Goal: Task Accomplishment & Management: Complete application form

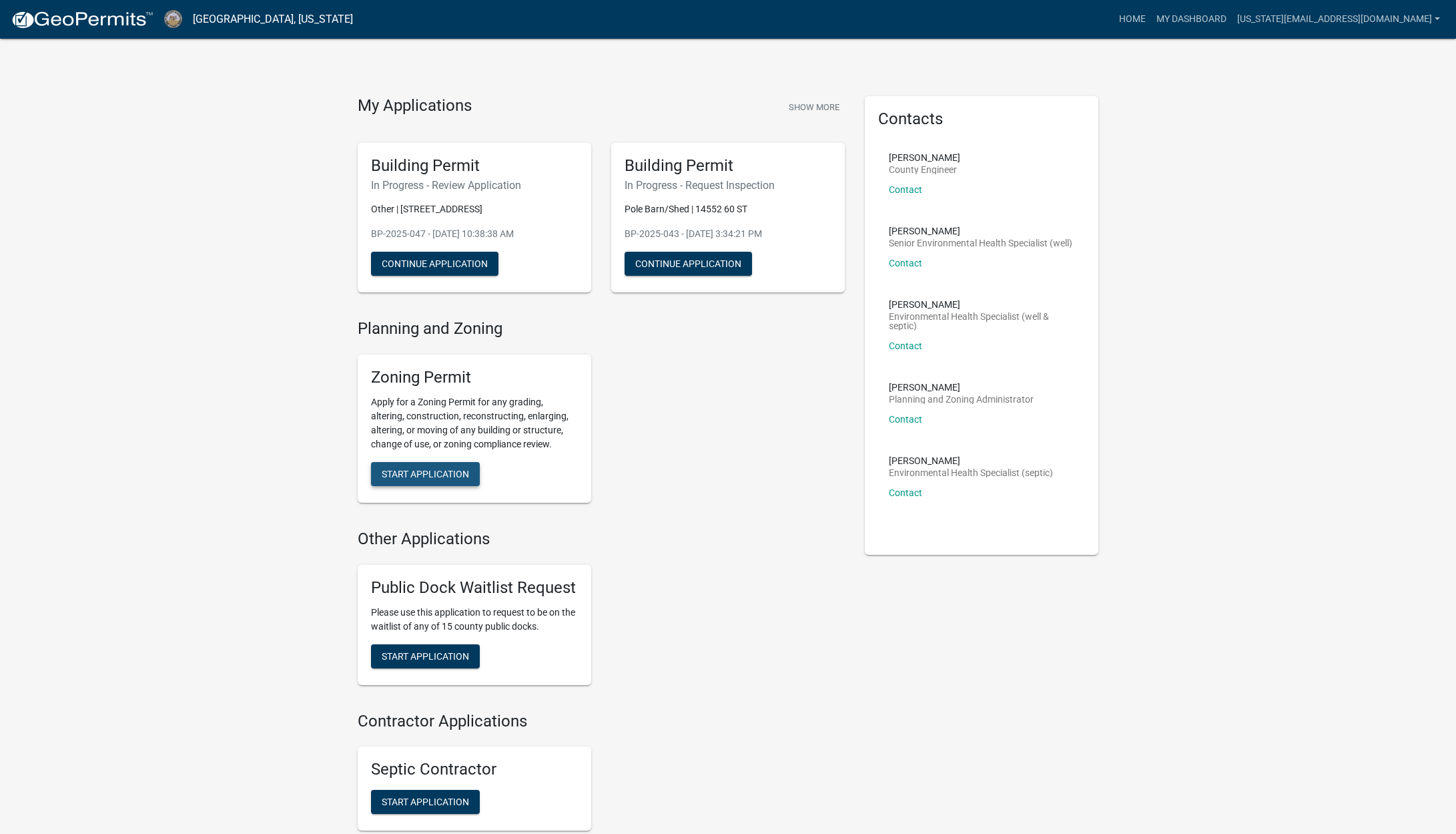
click at [412, 473] on span "Start Application" at bounding box center [426, 473] width 88 height 11
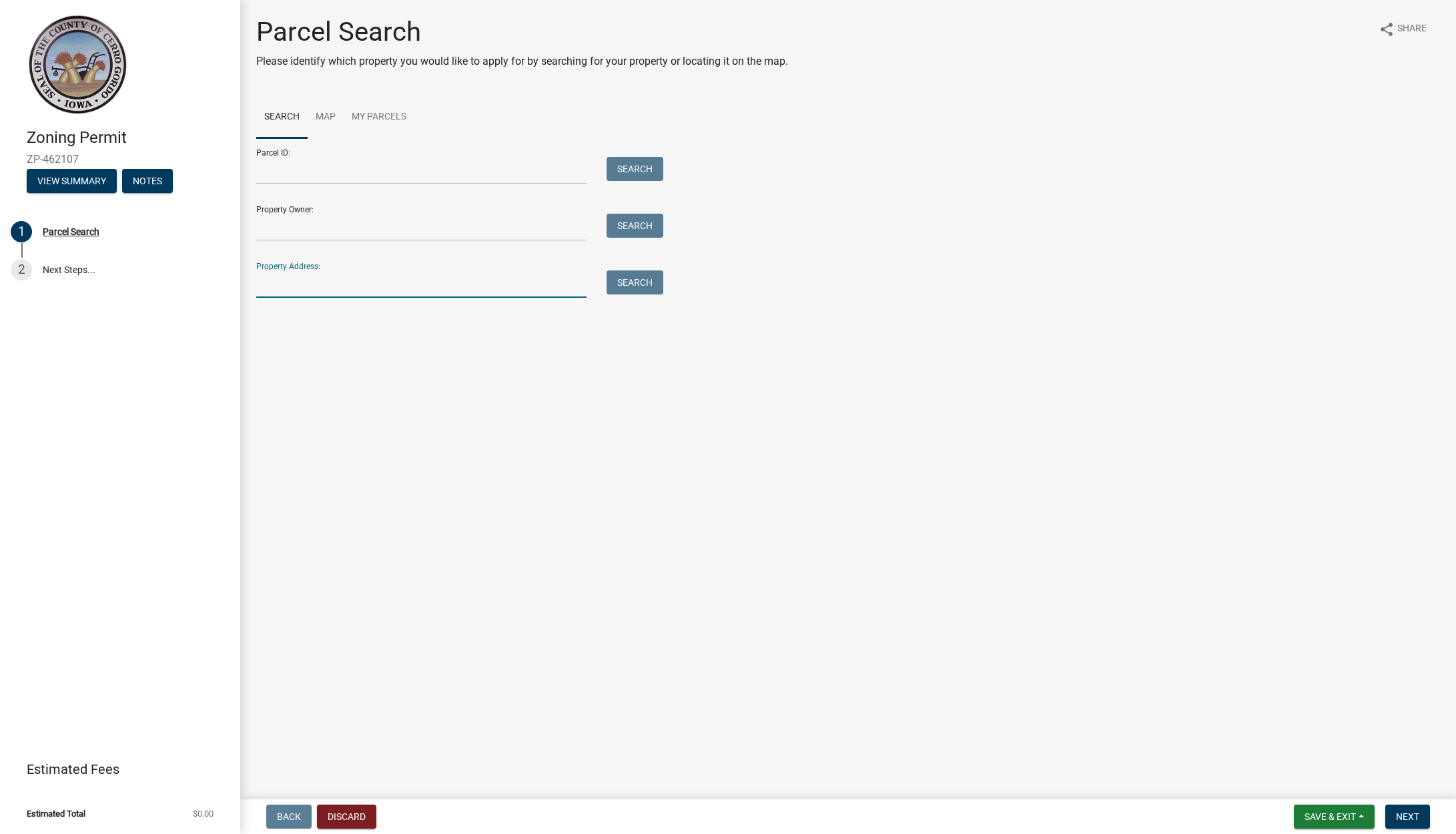
click at [467, 292] on input "Property Address:" at bounding box center [421, 284] width 330 height 28
type input "21448 ULMUS"
click at [604, 293] on div "Search" at bounding box center [631, 284] width 70 height 28
click at [625, 284] on button "Search" at bounding box center [635, 282] width 57 height 24
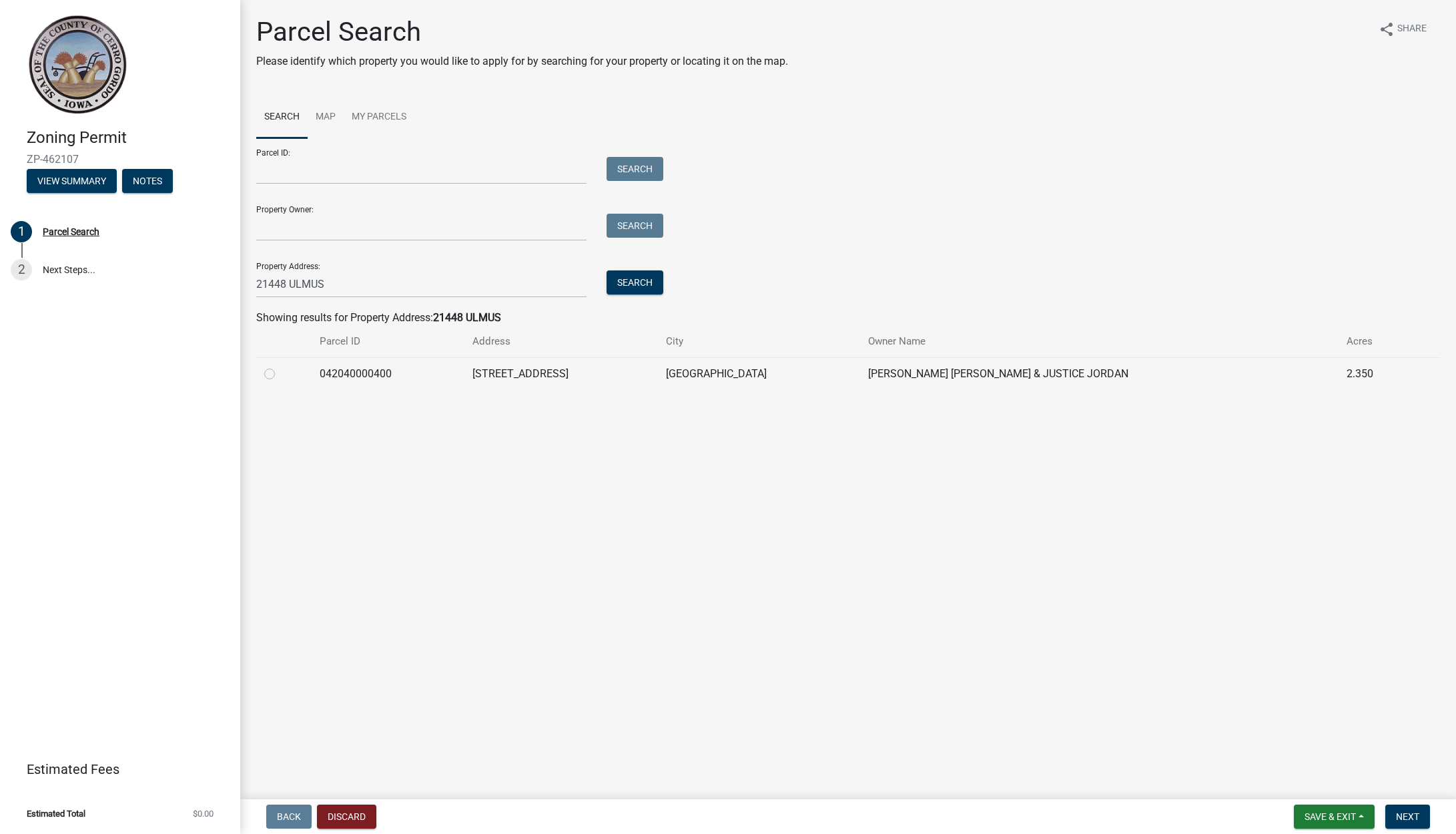
click at [280, 366] on label at bounding box center [280, 366] width 0 height 0
click at [280, 374] on input "radio" at bounding box center [284, 370] width 8 height 8
radio input "true"
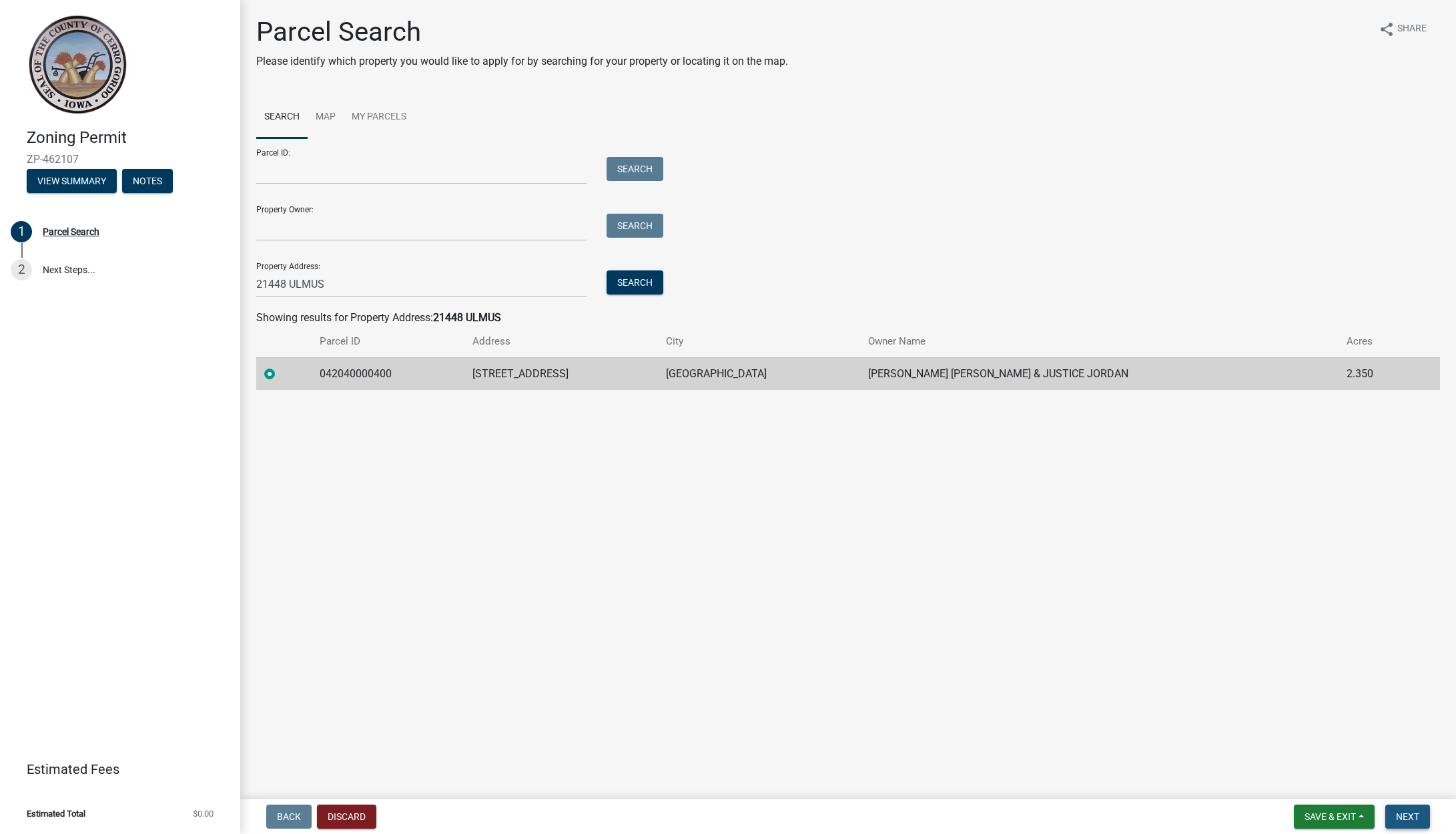
click at [1414, 815] on span "Next" at bounding box center [1407, 816] width 23 height 11
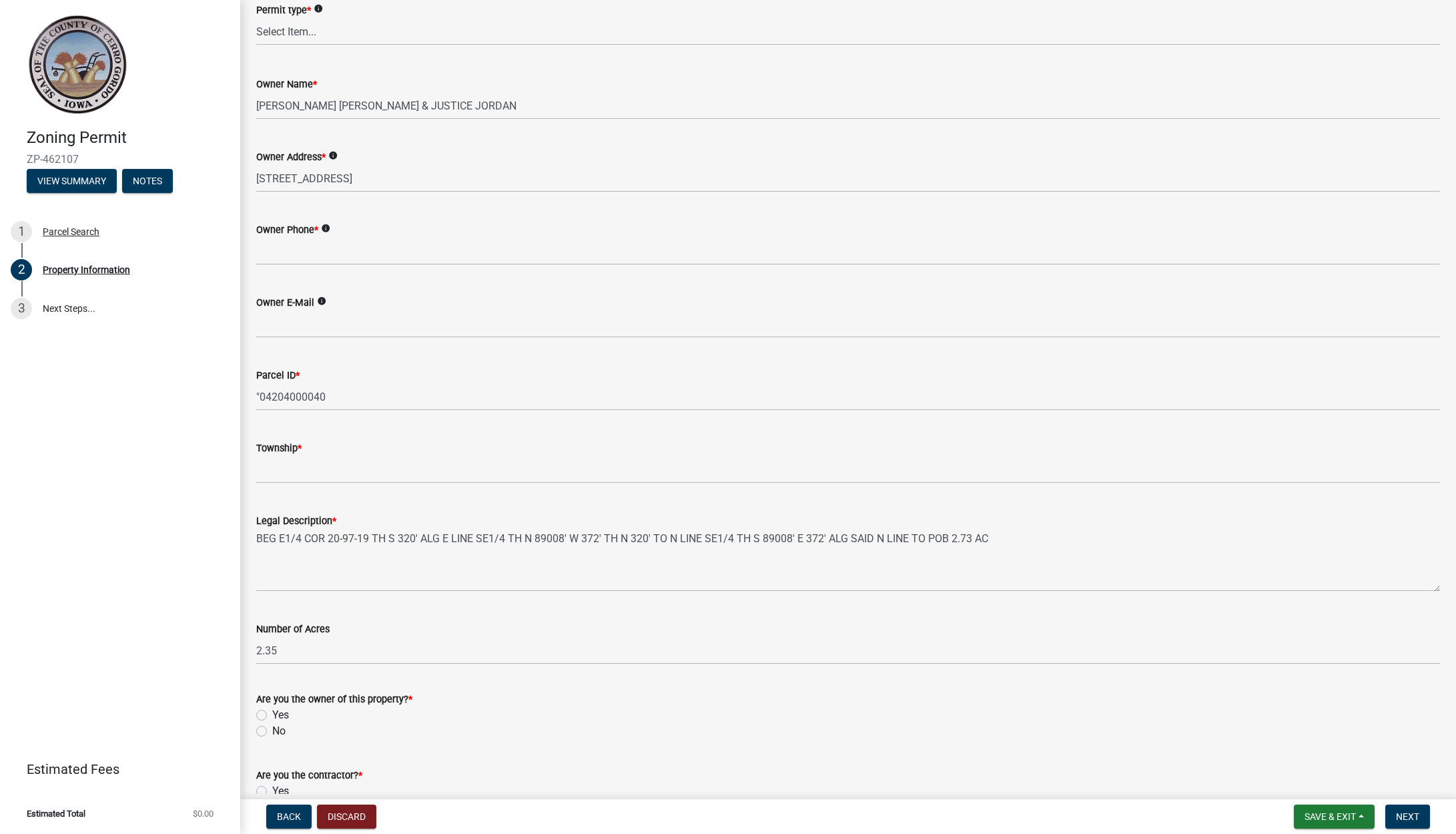
scroll to position [193, 0]
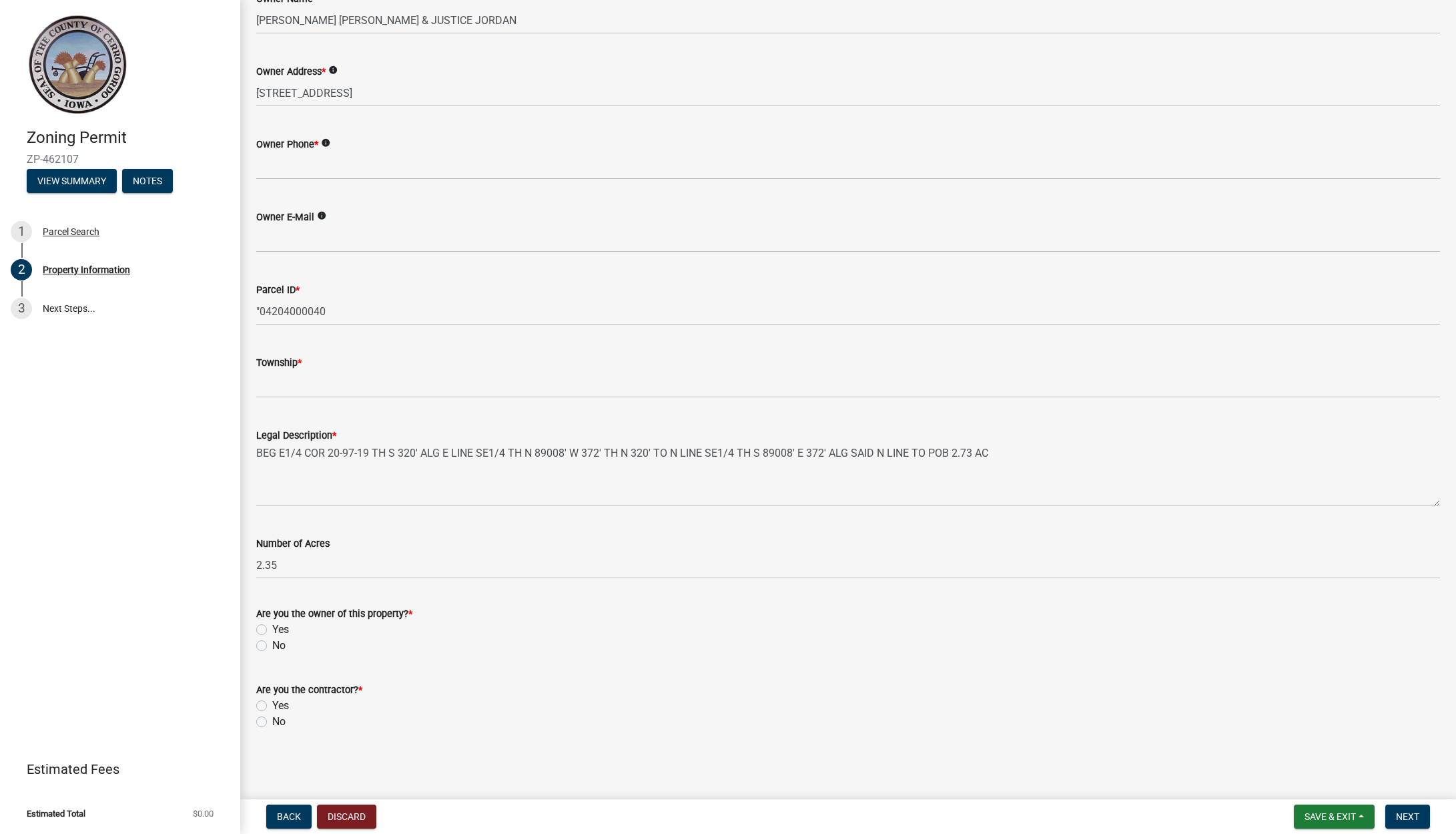
click at [272, 644] on label "No" at bounding box center [279, 645] width 13 height 16
click at [272, 644] on input "No" at bounding box center [276, 642] width 8 height 8
radio input "true"
click at [272, 704] on label "Yes" at bounding box center [281, 705] width 17 height 16
click at [272, 704] on input "Yes" at bounding box center [276, 702] width 8 height 8
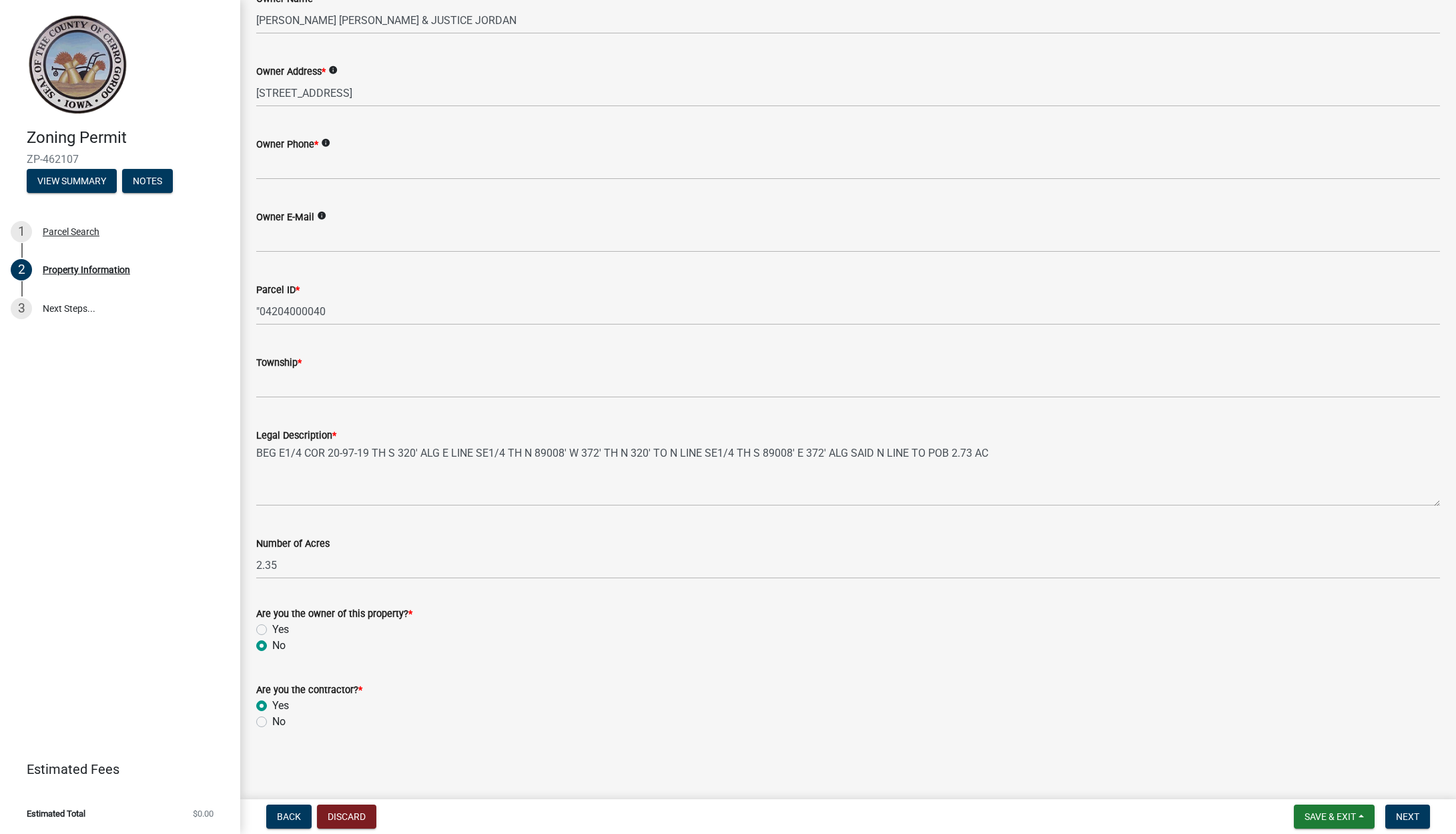
radio input "true"
drag, startPoint x: 1415, startPoint y: 818, endPoint x: 1357, endPoint y: 813, distance: 58.2
click at [1415, 818] on span "Next" at bounding box center [1407, 816] width 23 height 11
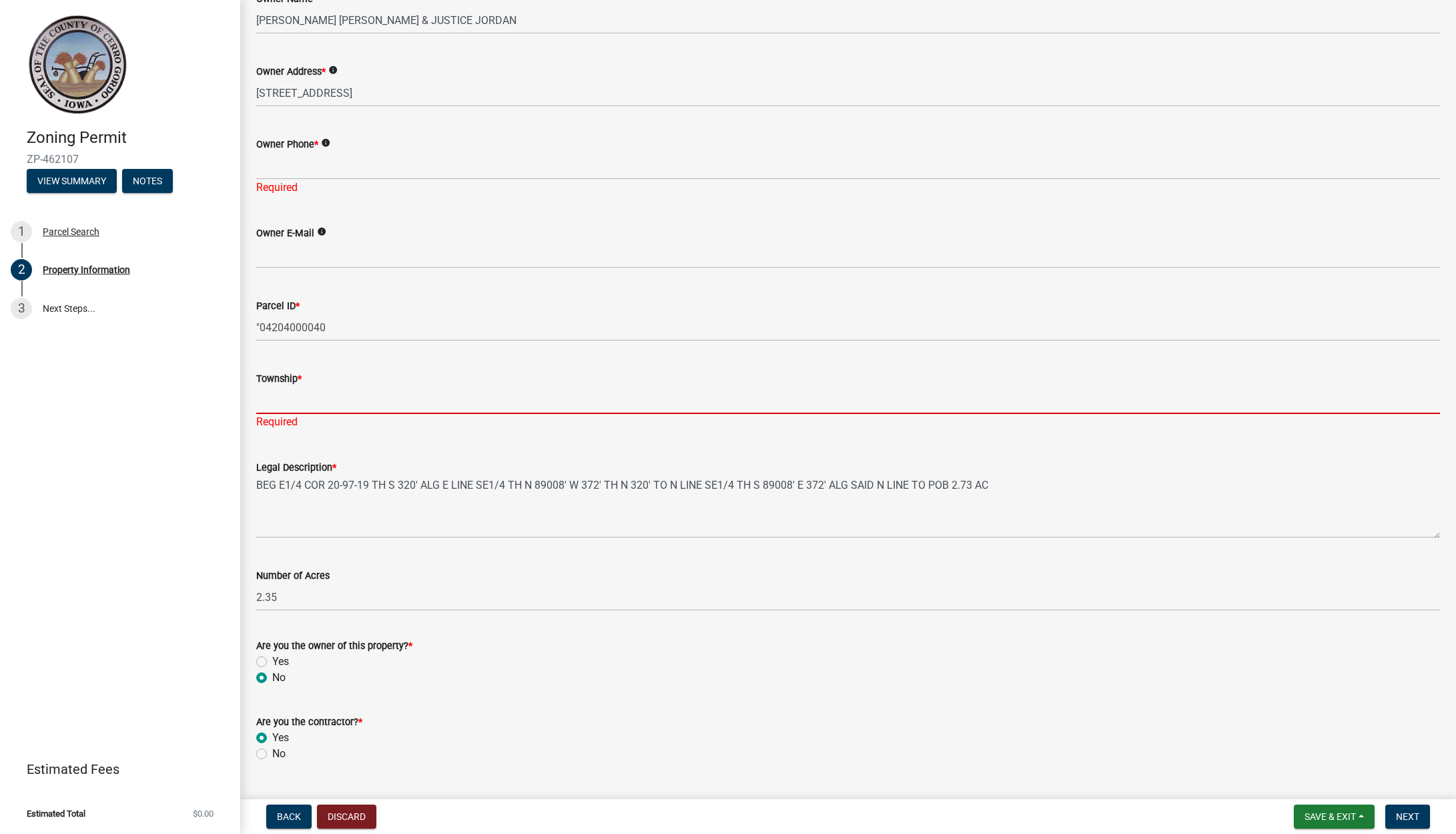
click at [399, 396] on input "Township *" at bounding box center [848, 400] width 1184 height 28
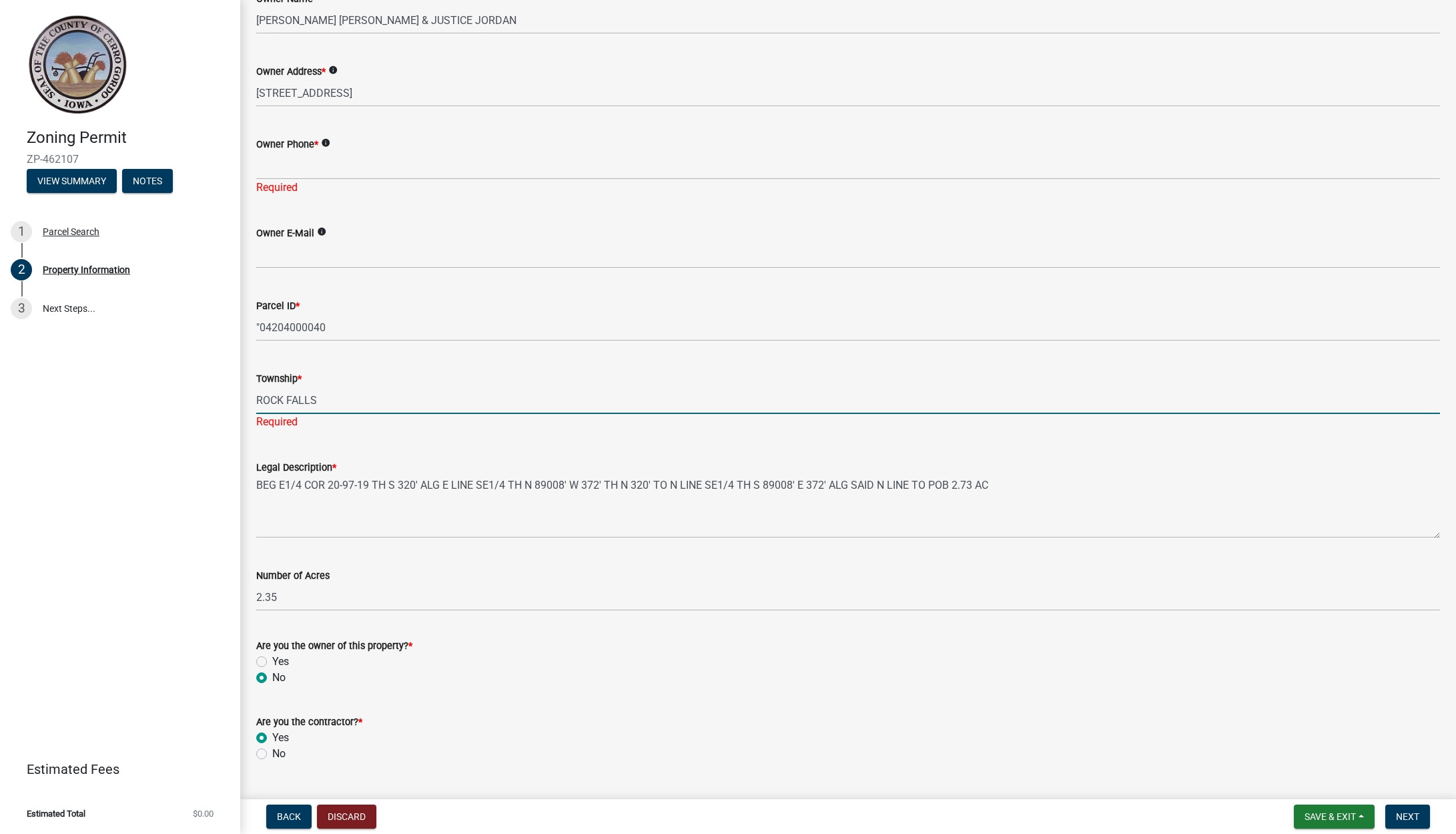
type input "ROCK FALLS"
drag, startPoint x: 293, startPoint y: 164, endPoint x: 286, endPoint y: 164, distance: 7.0
click at [293, 164] on input "Owner Phone *" at bounding box center [848, 166] width 1184 height 28
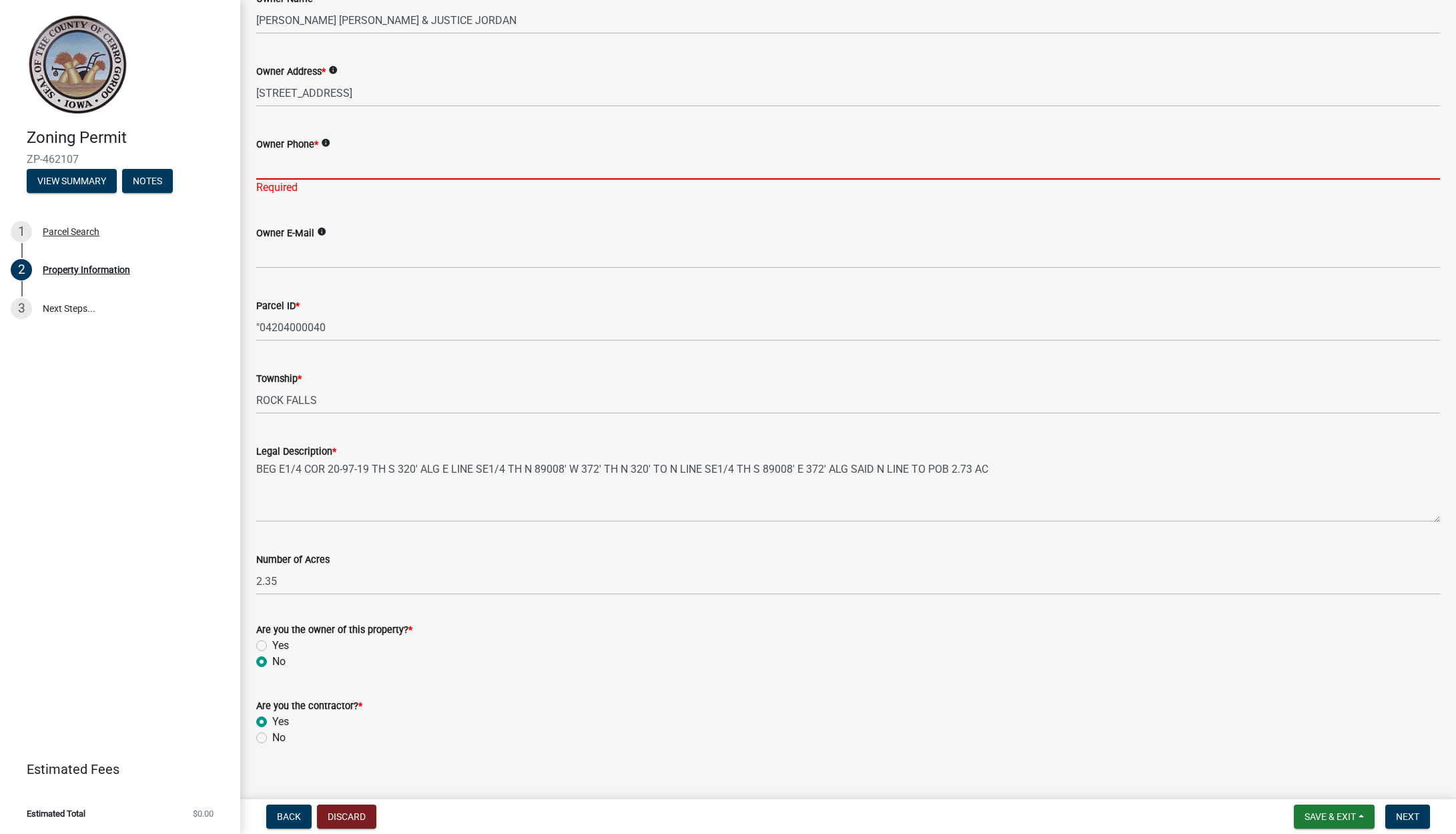
paste input "[PHONE_NUMBER]"
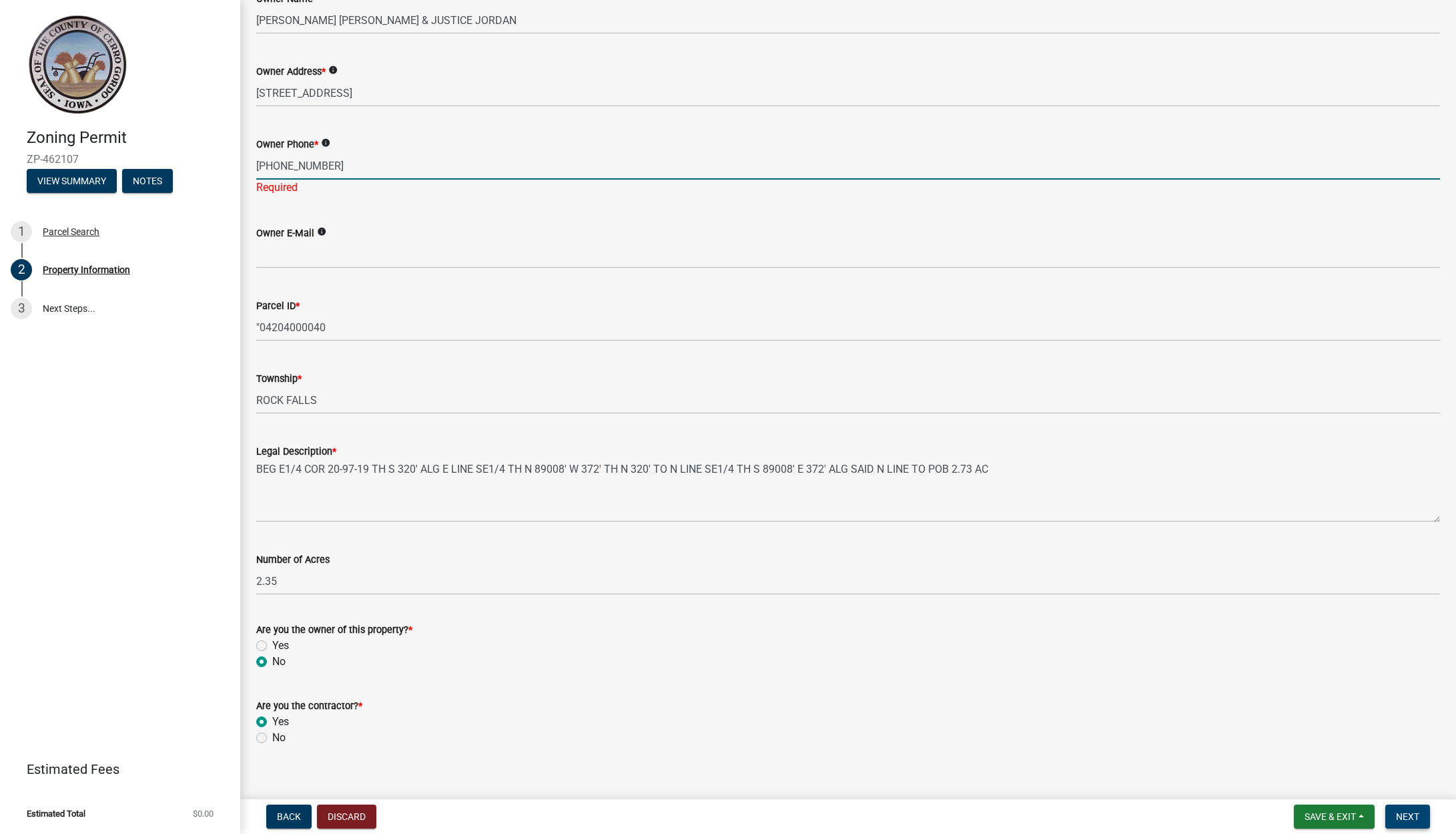
type input "[PHONE_NUMBER]"
click at [1413, 814] on span "Next" at bounding box center [1407, 816] width 23 height 11
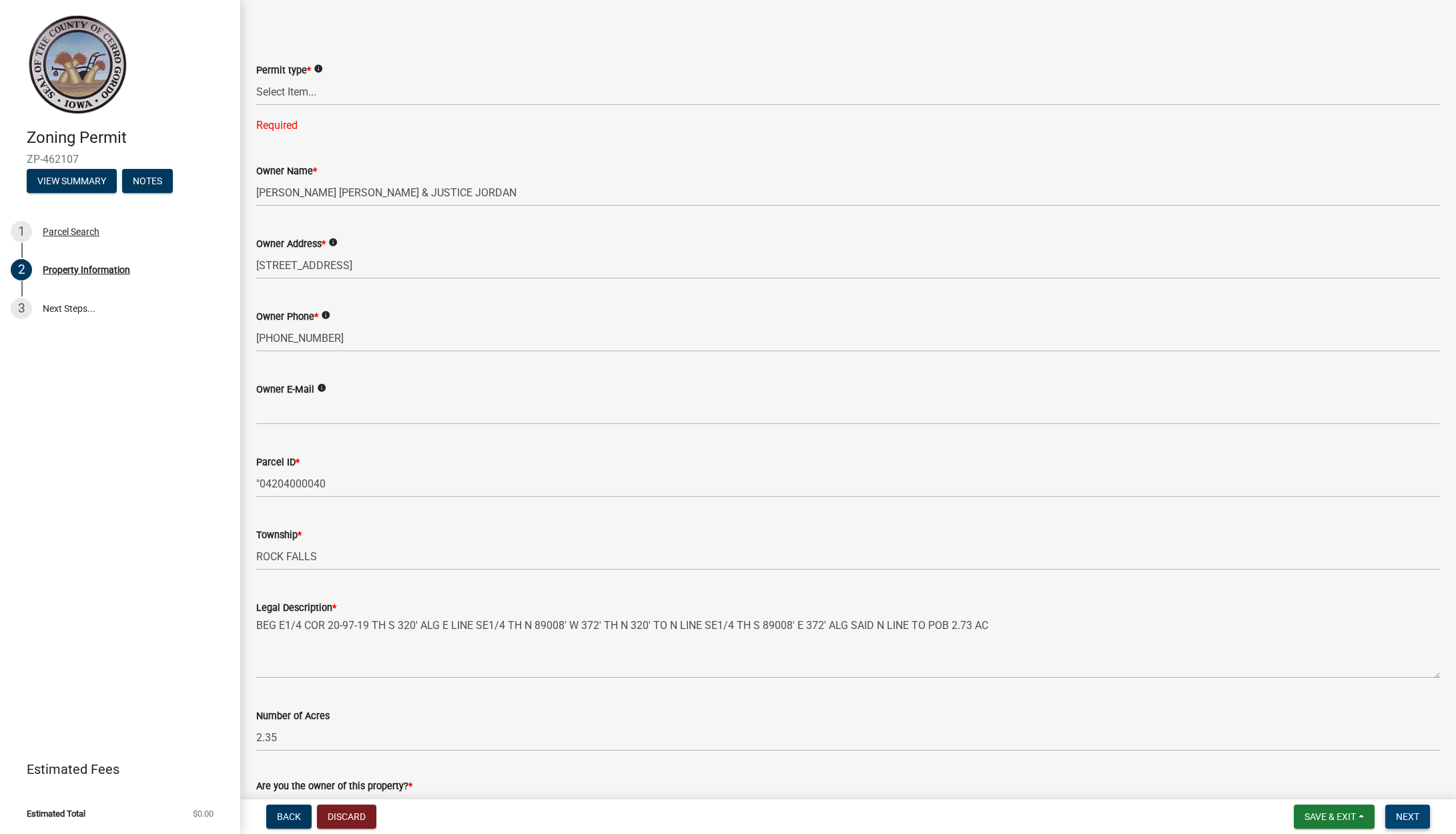
scroll to position [0, 0]
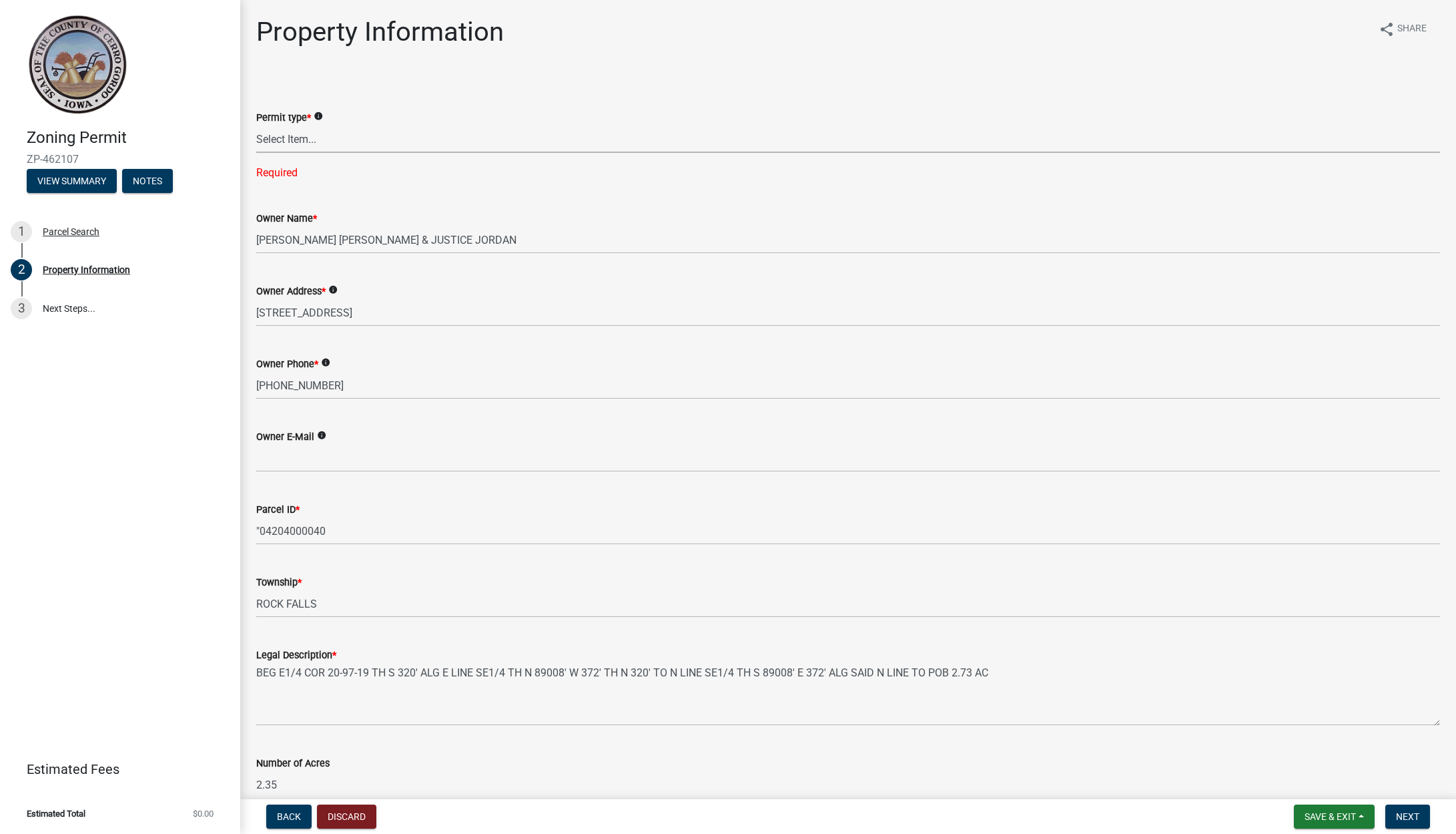
click at [407, 134] on select "Select Item... New Request Permit Renewal" at bounding box center [848, 139] width 1184 height 28
click at [256, 125] on select "Select Item... New Request Permit Renewal" at bounding box center [848, 139] width 1184 height 28
select select "7a5a2478-5b3b-459e-a372-388ca56f6284"
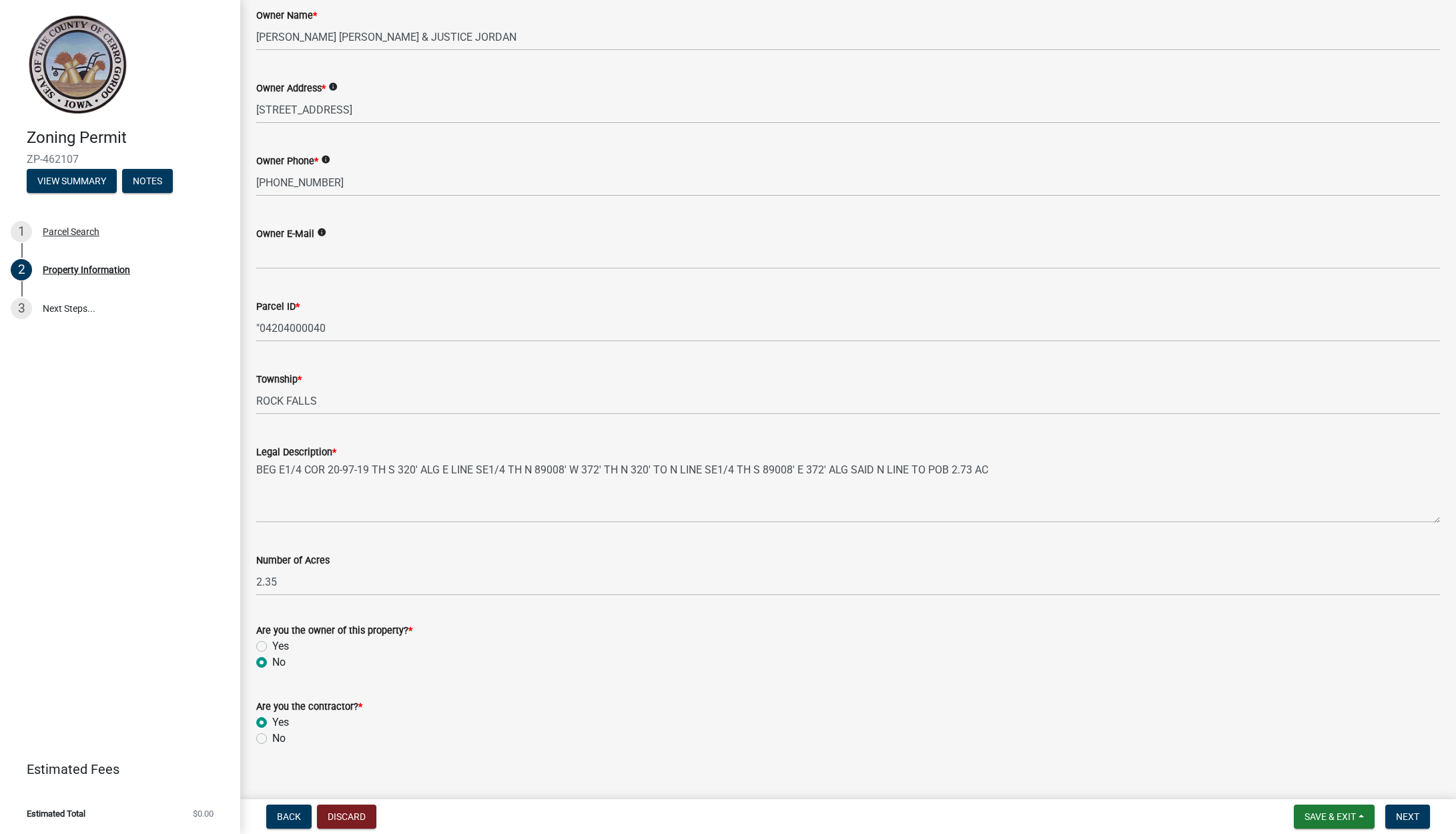
scroll to position [193, 0]
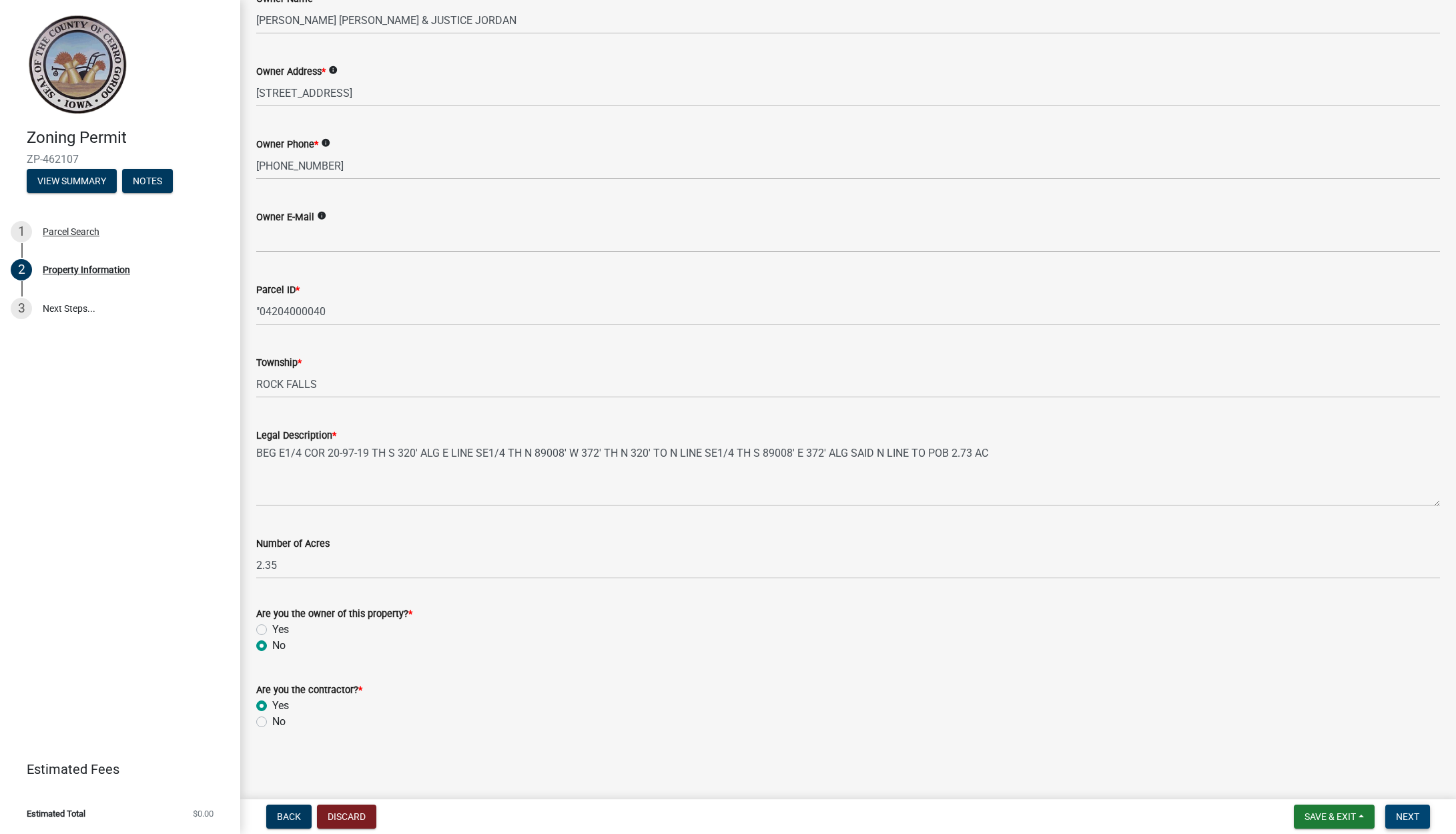
click at [1410, 819] on span "Next" at bounding box center [1407, 816] width 23 height 11
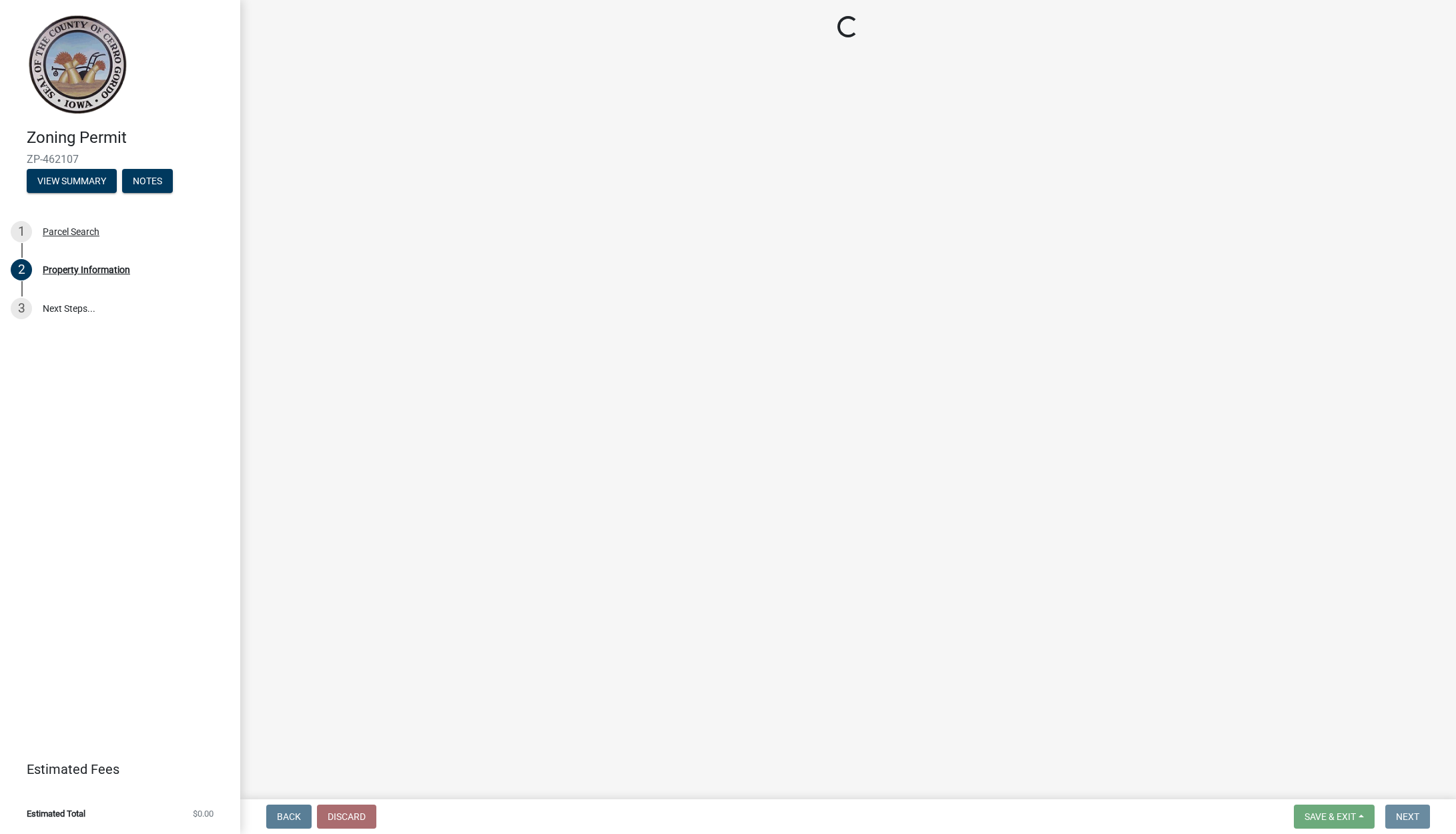
scroll to position [0, 0]
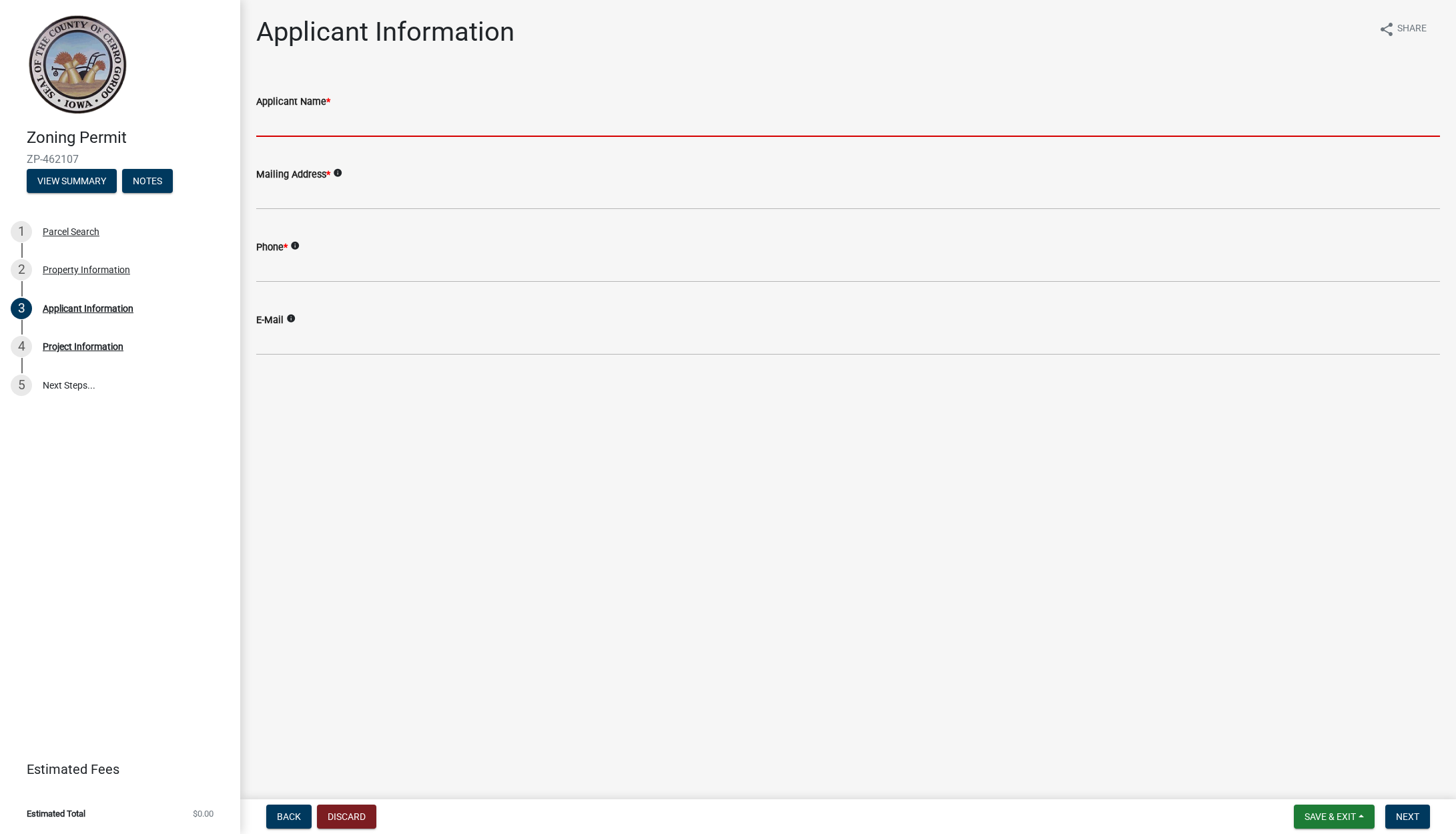
click at [293, 133] on input "Applicant Name *" at bounding box center [848, 123] width 1184 height 28
type input "PURELIGHT POWER"
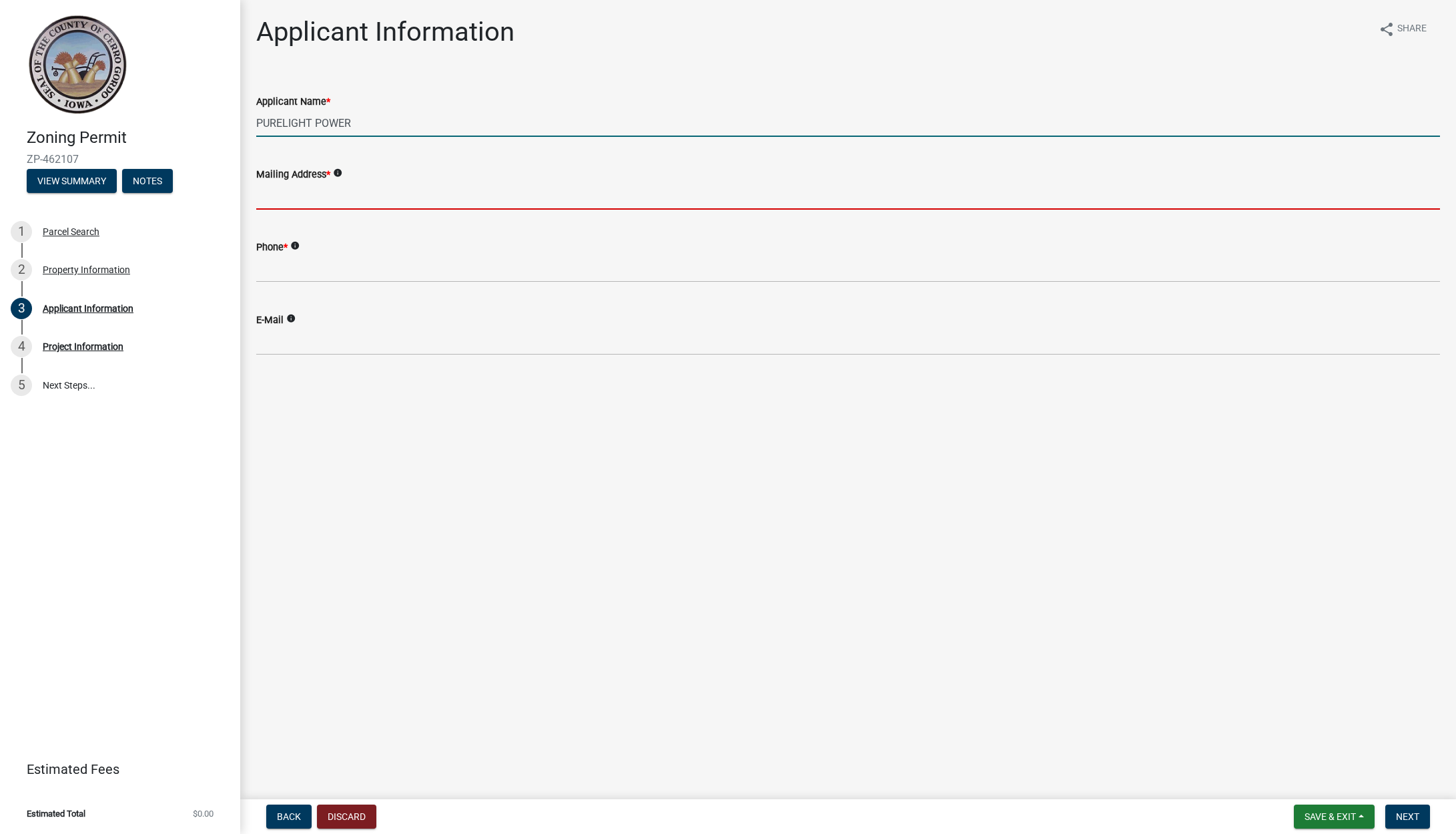
click at [311, 199] on input "Mailing Address *" at bounding box center [848, 196] width 1184 height 28
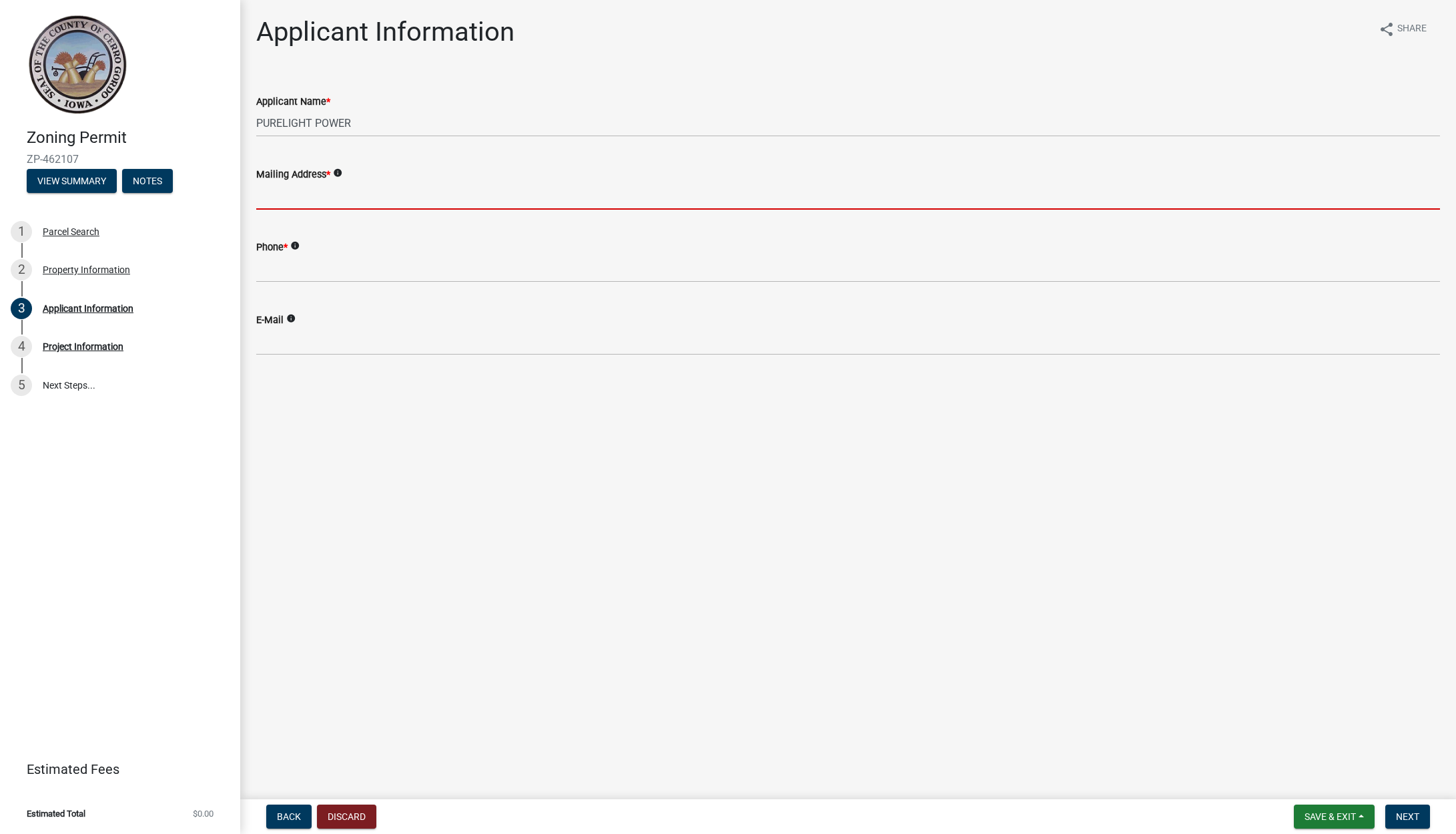
type input "[STREET_ADDRESS]"
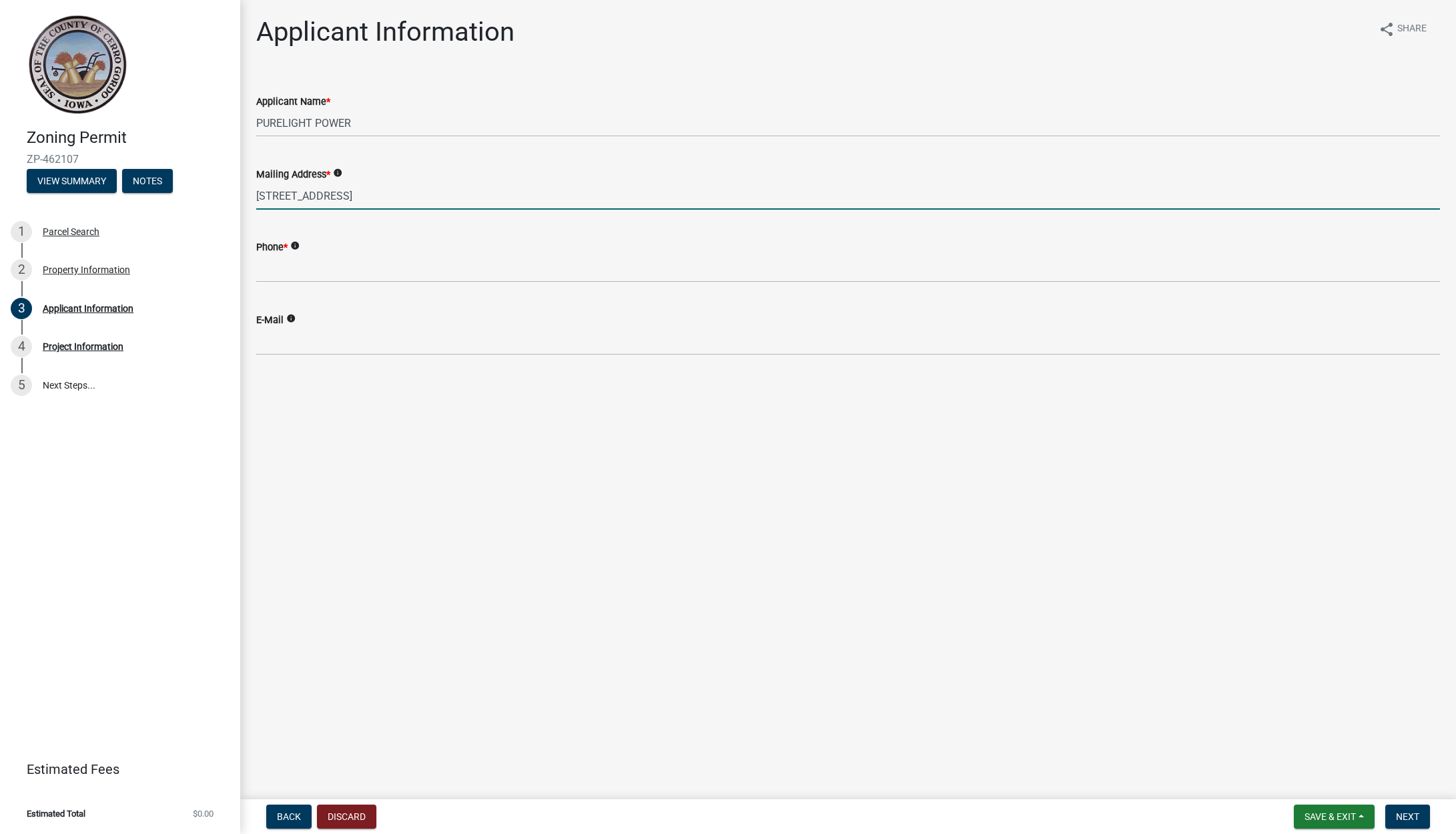
type input "5152766543"
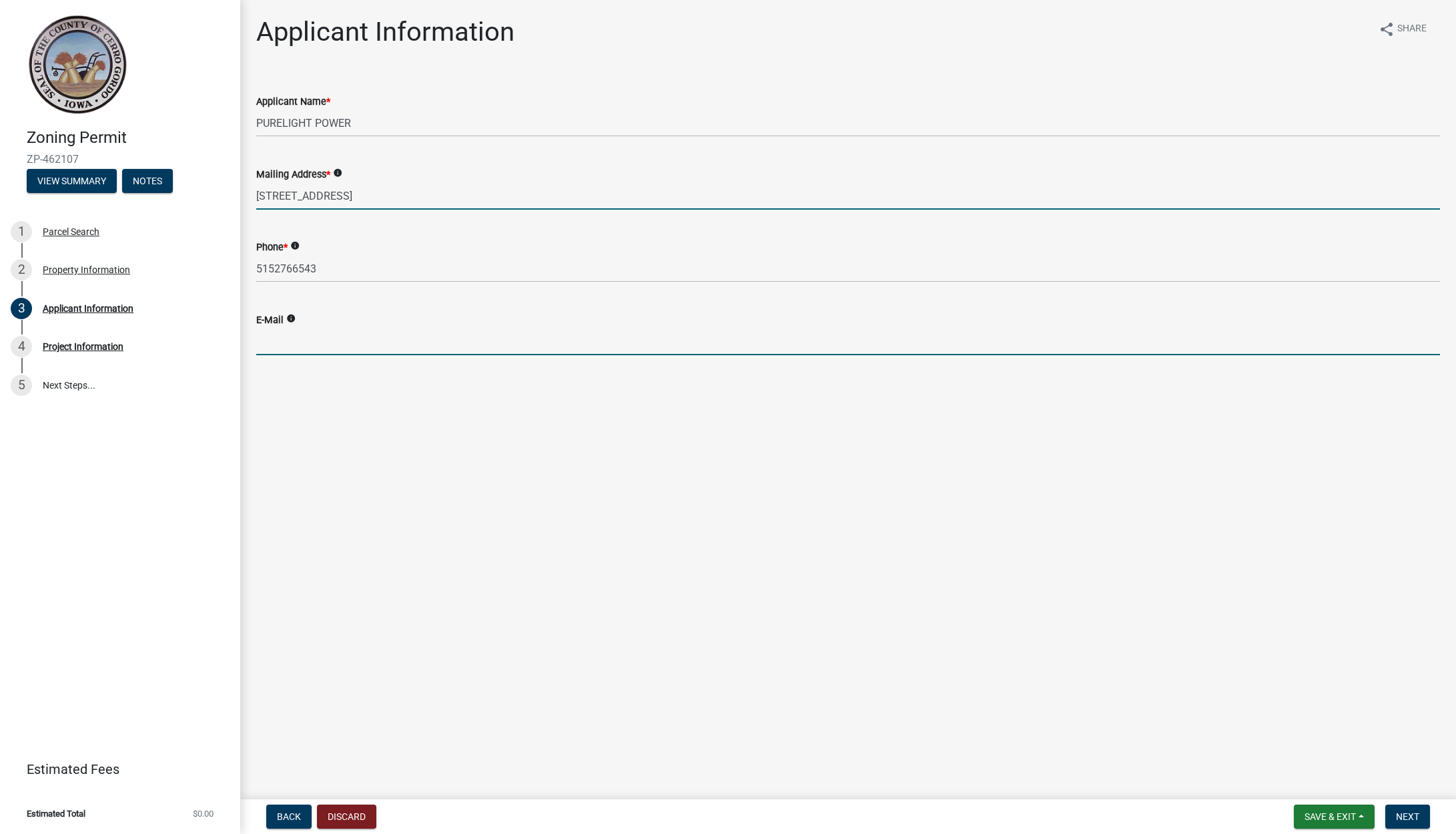
type input "[EMAIL_ADDRESS][DOMAIN_NAME]"
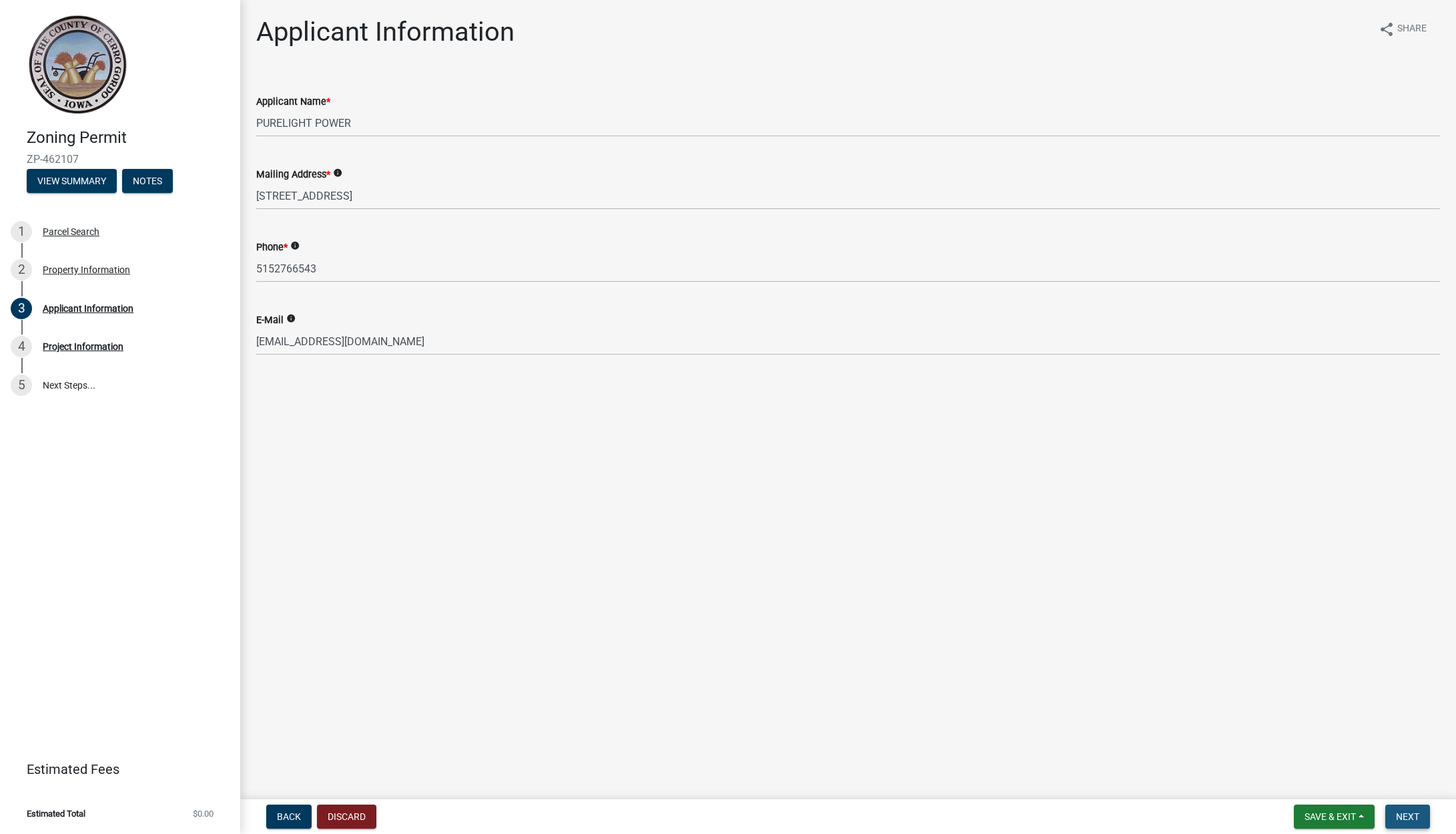
click at [1407, 809] on button "Next" at bounding box center [1407, 816] width 45 height 24
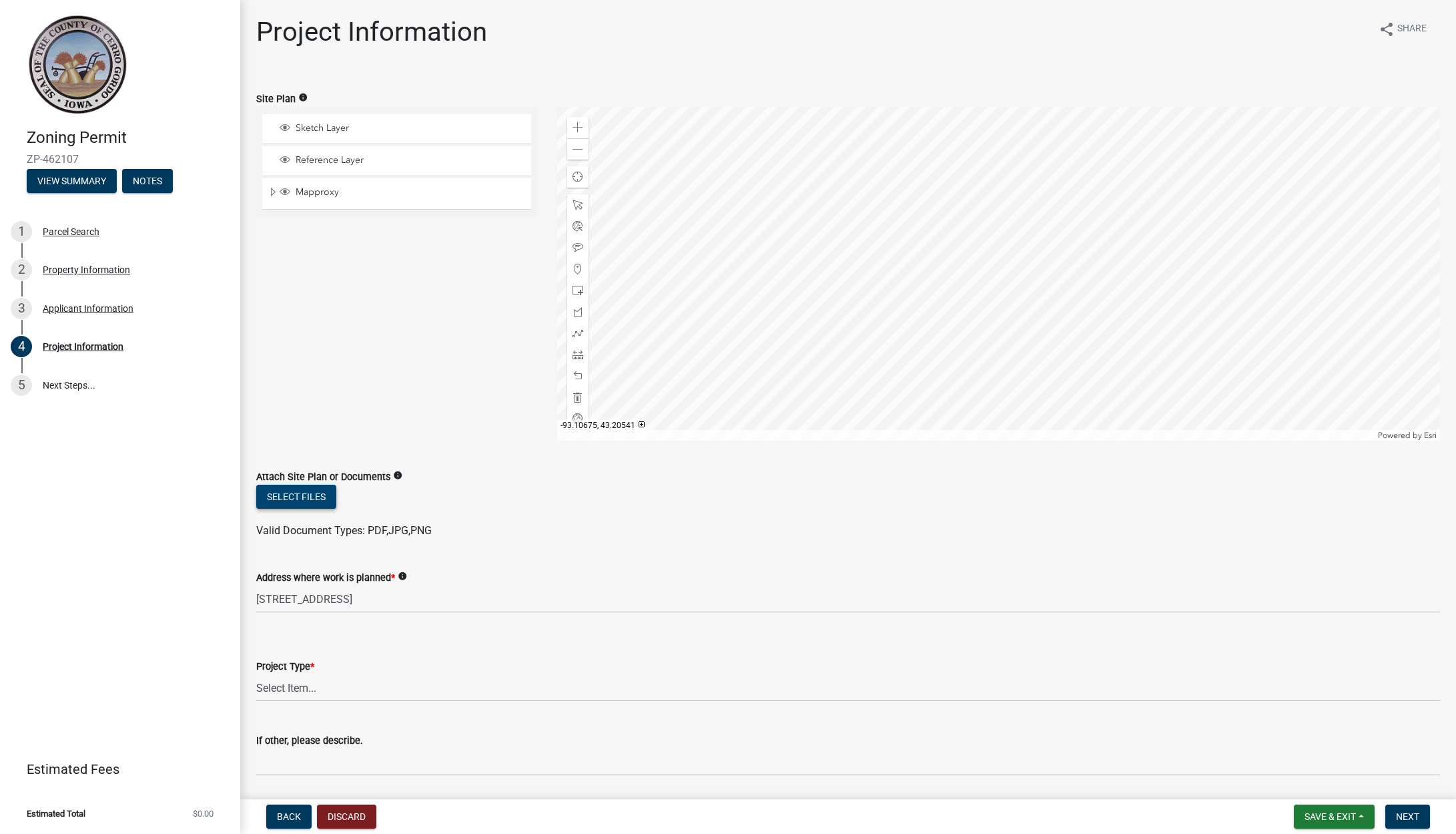
click at [313, 496] on button "Select files" at bounding box center [296, 497] width 80 height 24
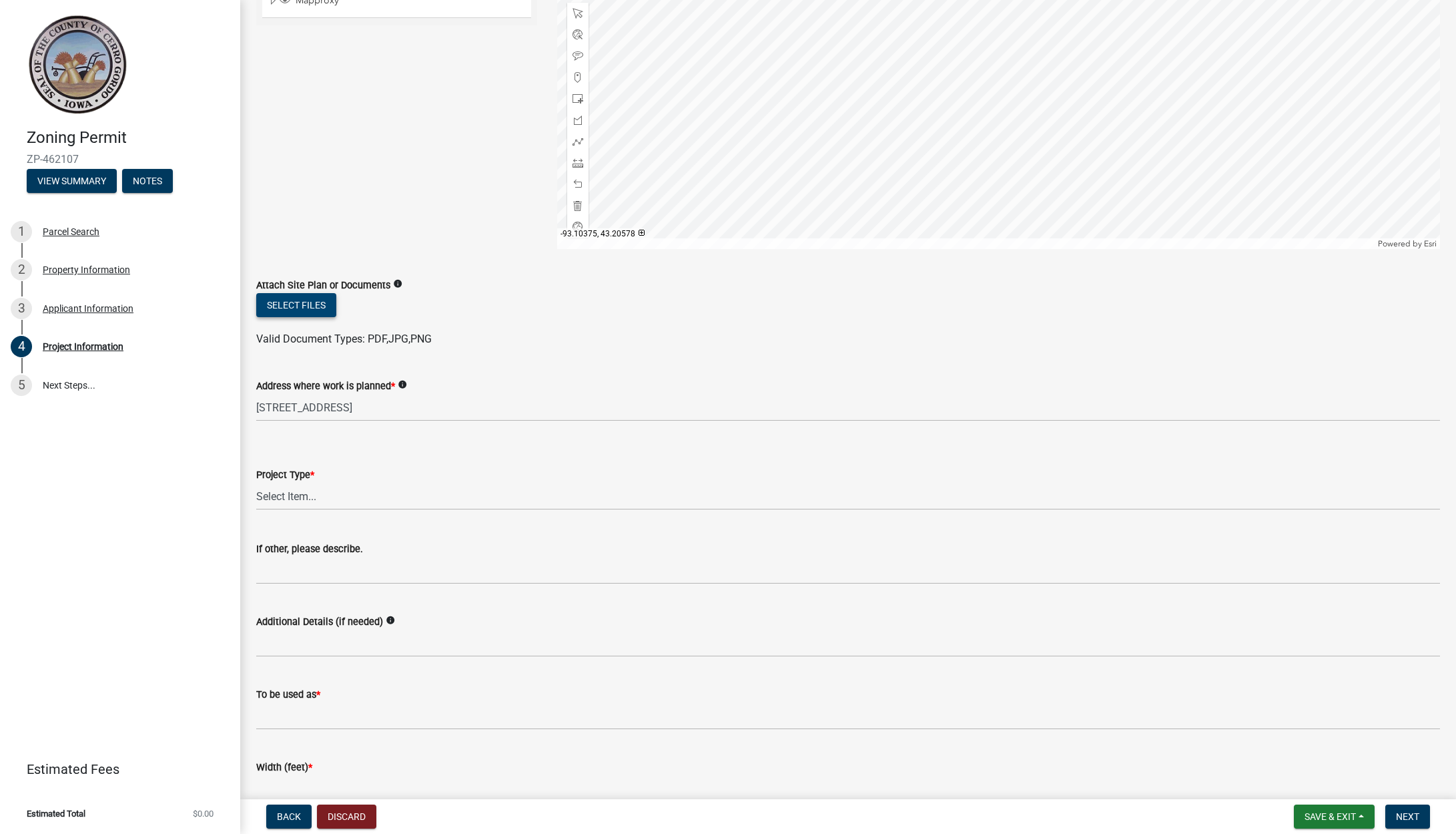
scroll to position [192, 0]
click at [308, 494] on select "Select Item... Dwelling Dwelling addition Accessory building Accessory building…" at bounding box center [848, 495] width 1184 height 28
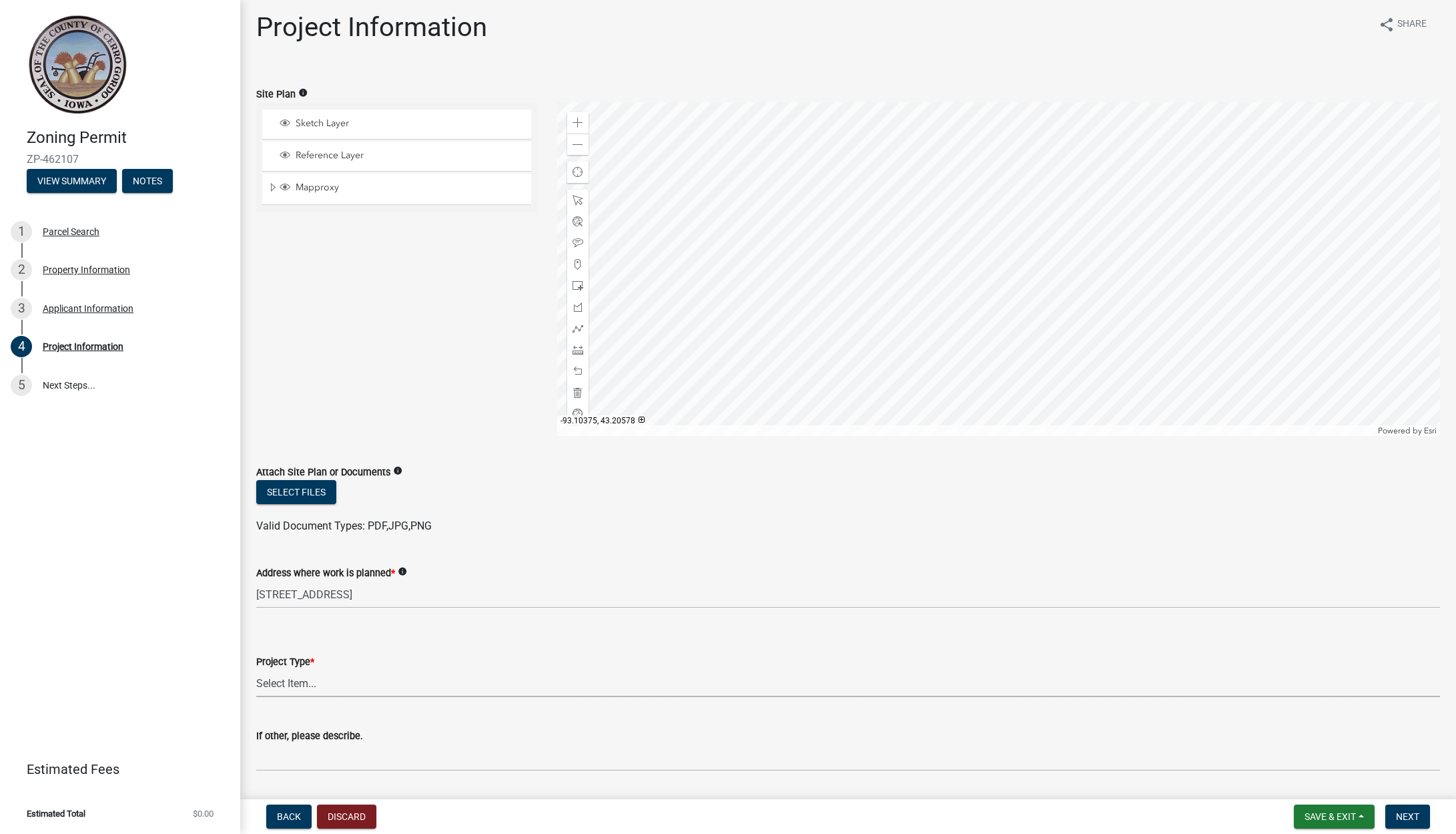
scroll to position [0, 0]
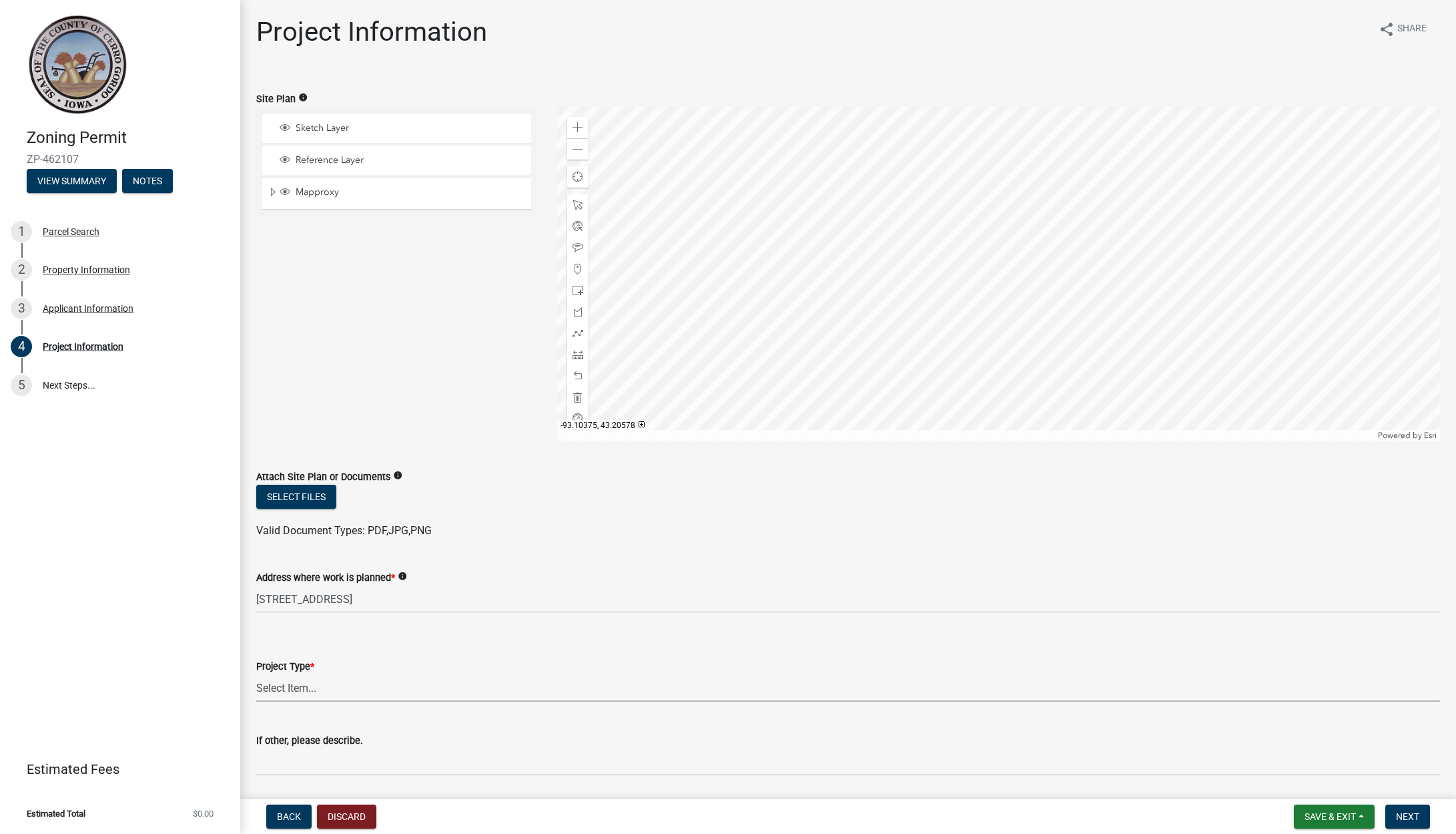
click at [313, 686] on select "Select Item... Dwelling Dwelling addition Accessory building Accessory building…" at bounding box center [848, 688] width 1184 height 28
click at [256, 674] on select "Select Item... Dwelling Dwelling addition Accessory building Accessory building…" at bounding box center [848, 688] width 1184 height 28
select select "e7334964-b5fd-4c79-b220-0b529d16c100"
click at [496, 560] on div "Address where work is planned * info [STREET_ADDRESS]" at bounding box center [848, 581] width 1184 height 62
click at [307, 499] on button "Select files" at bounding box center [296, 497] width 80 height 24
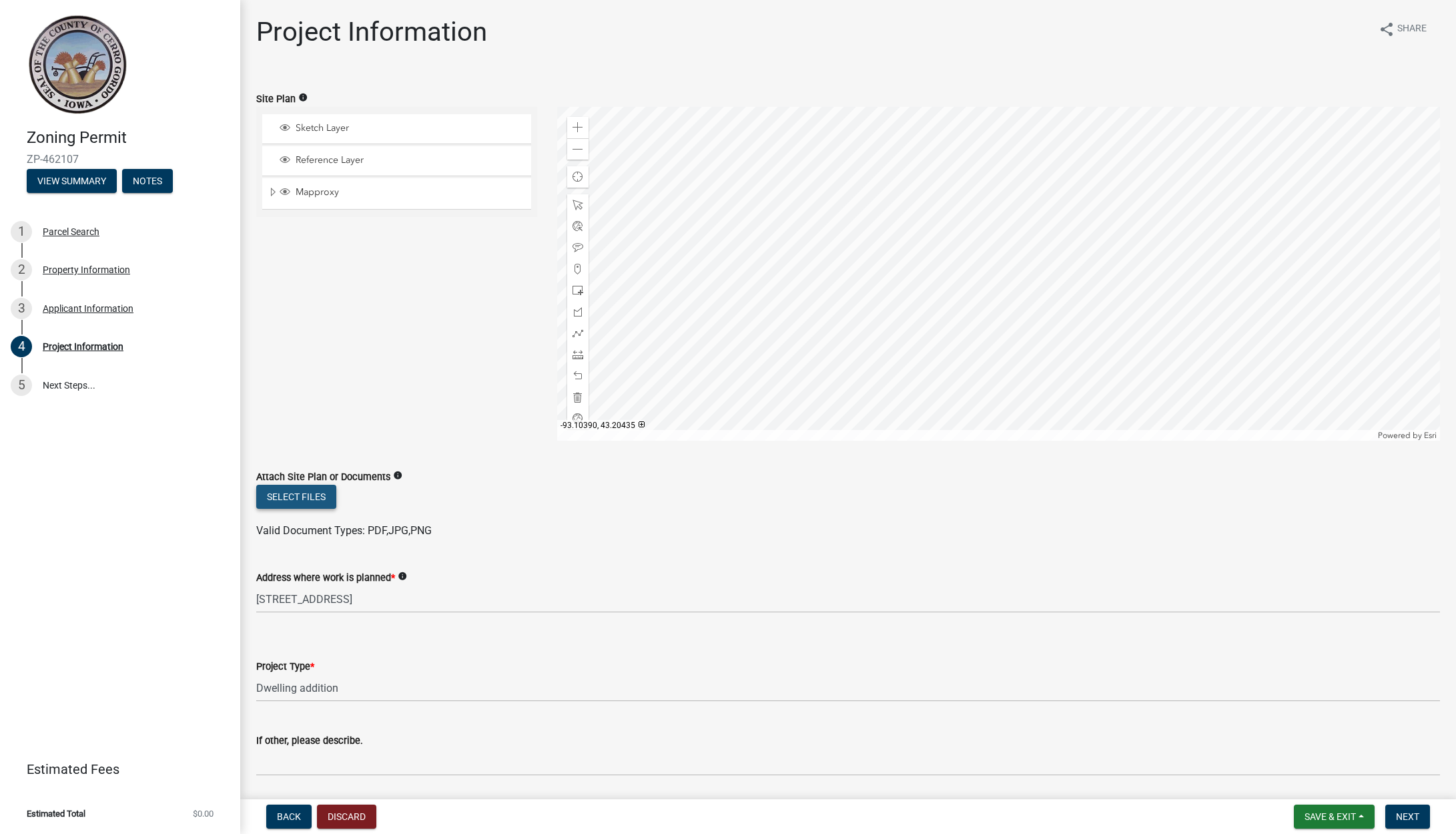
click at [298, 502] on button "Select files" at bounding box center [296, 497] width 80 height 24
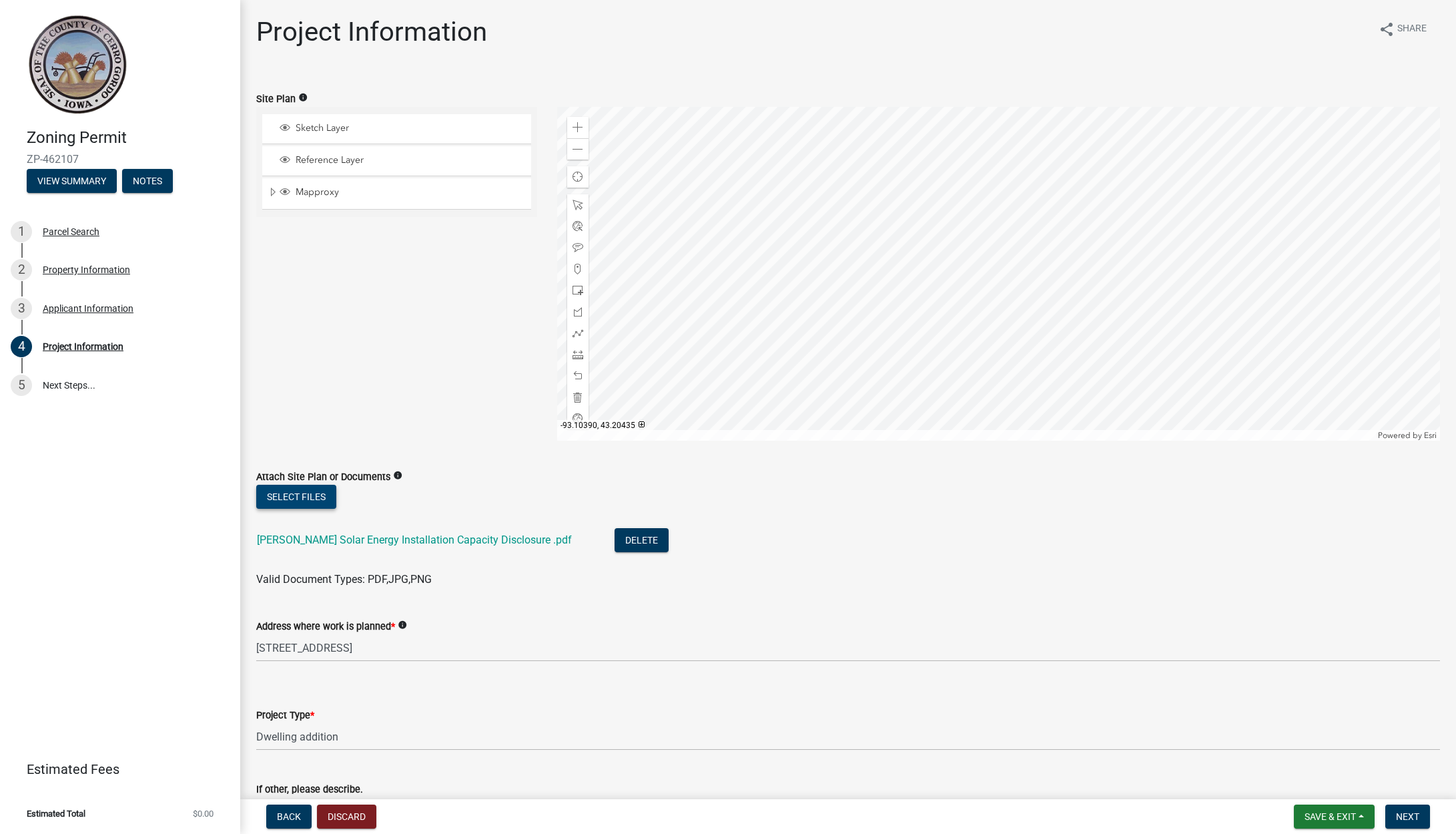
click at [289, 505] on button "Select files" at bounding box center [296, 497] width 80 height 24
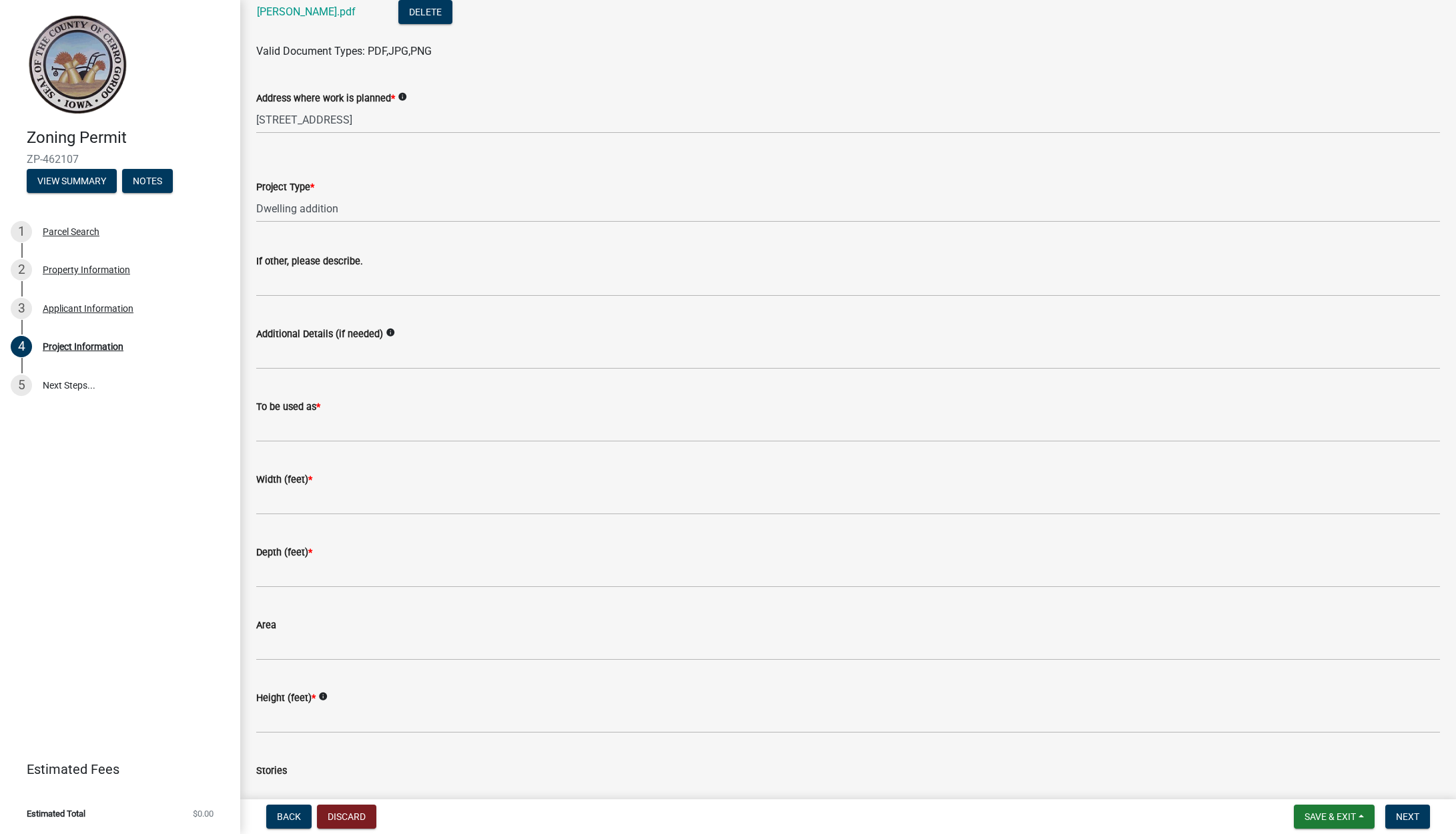
scroll to position [577, 0]
click at [355, 434] on input "To be used as *" at bounding box center [848, 427] width 1184 height 28
type input "RESIDENTIAL"
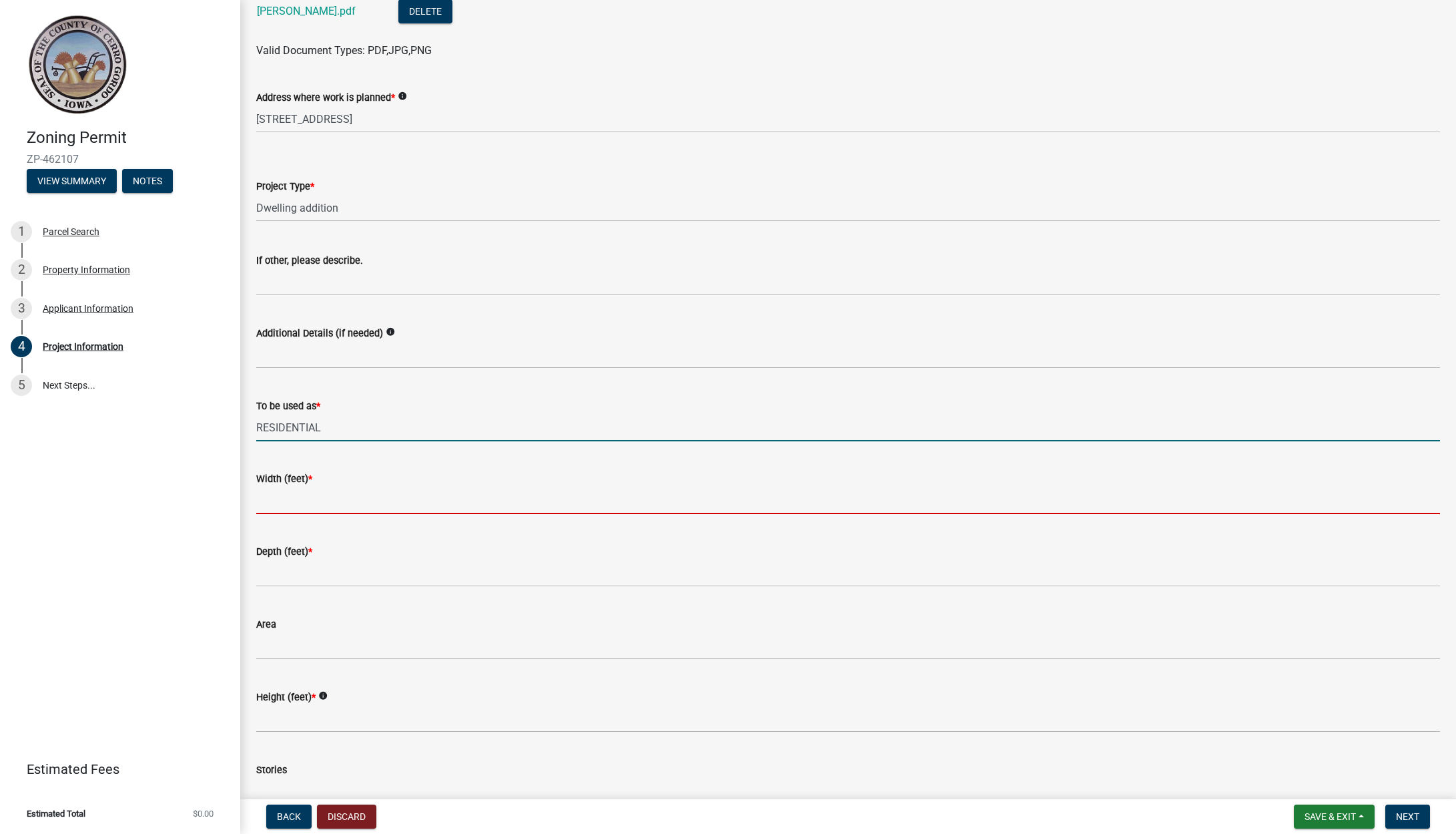
click at [325, 502] on input "Width (feet) *" at bounding box center [848, 500] width 1184 height 28
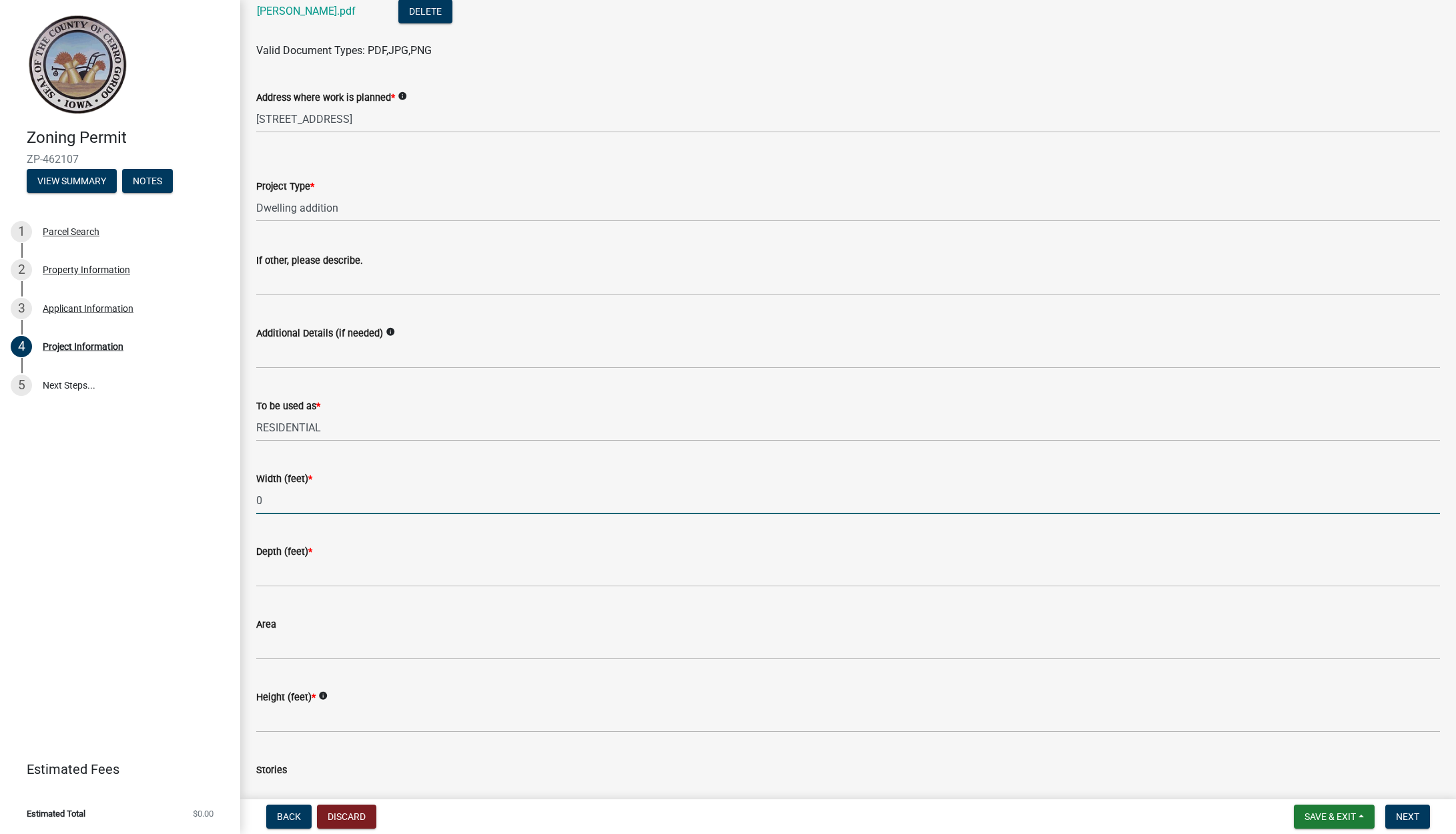
type input "0"
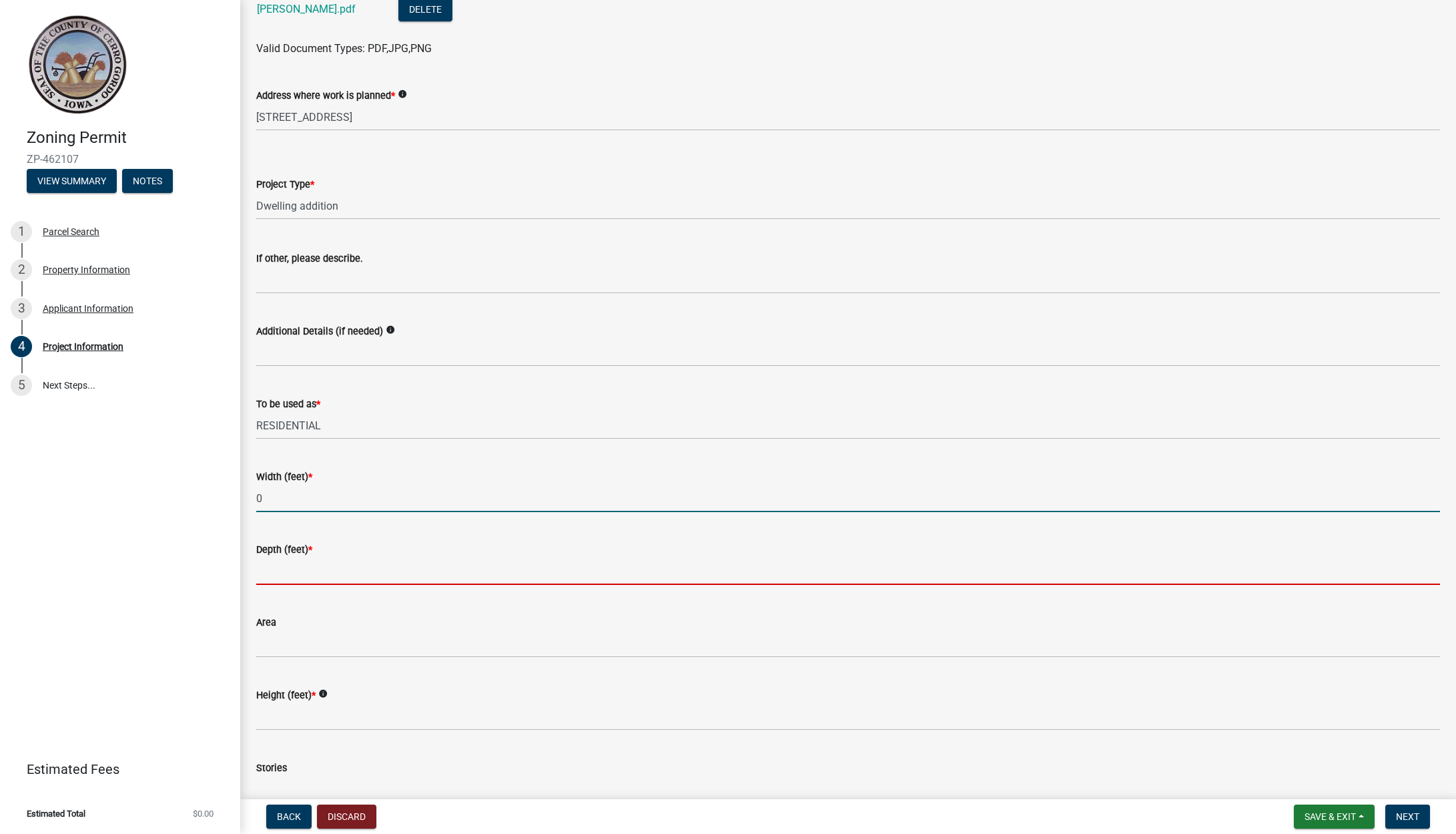
click at [328, 571] on input "Depth (feet) *" at bounding box center [848, 571] width 1184 height 28
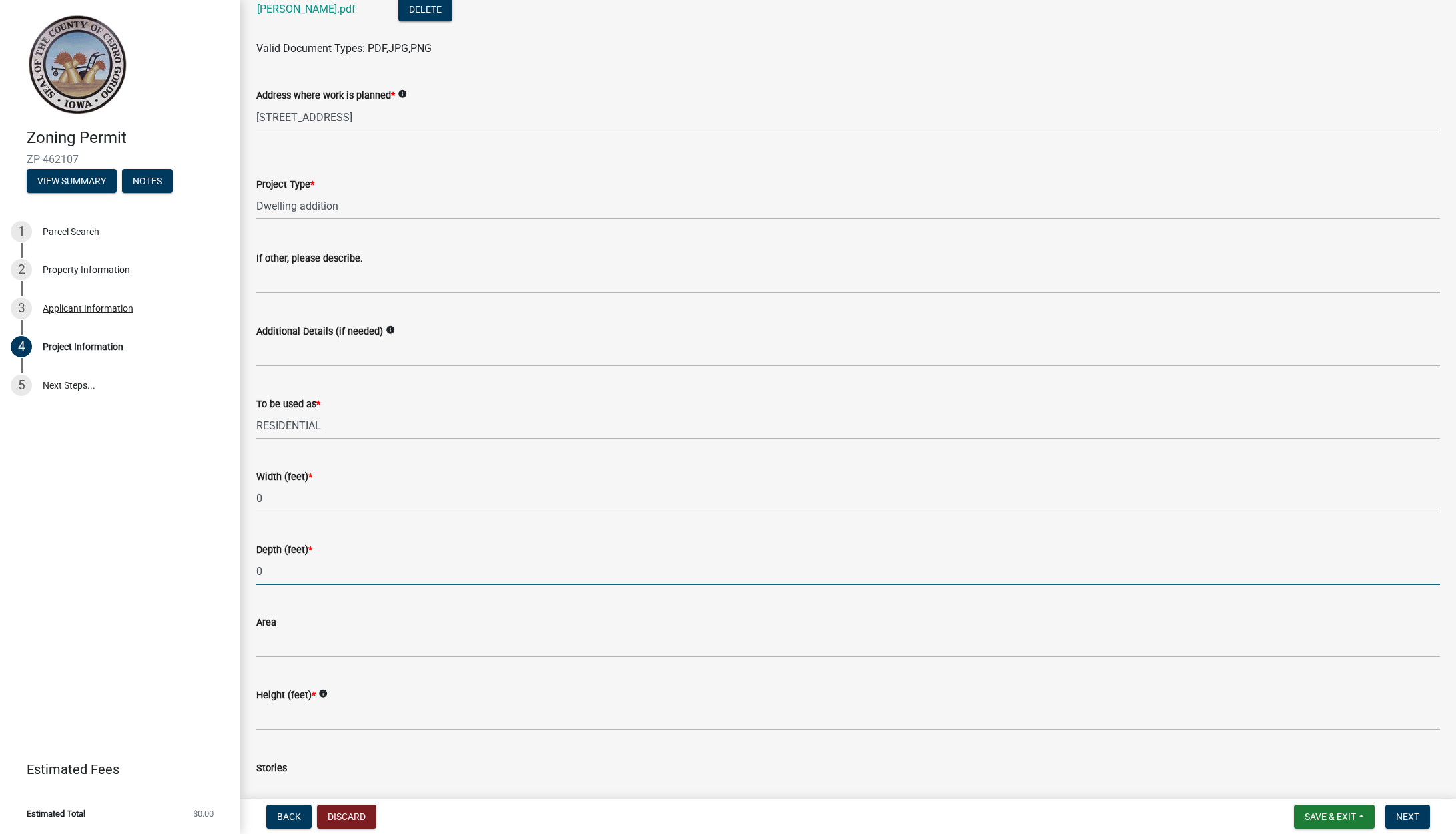
scroll to position [545, 0]
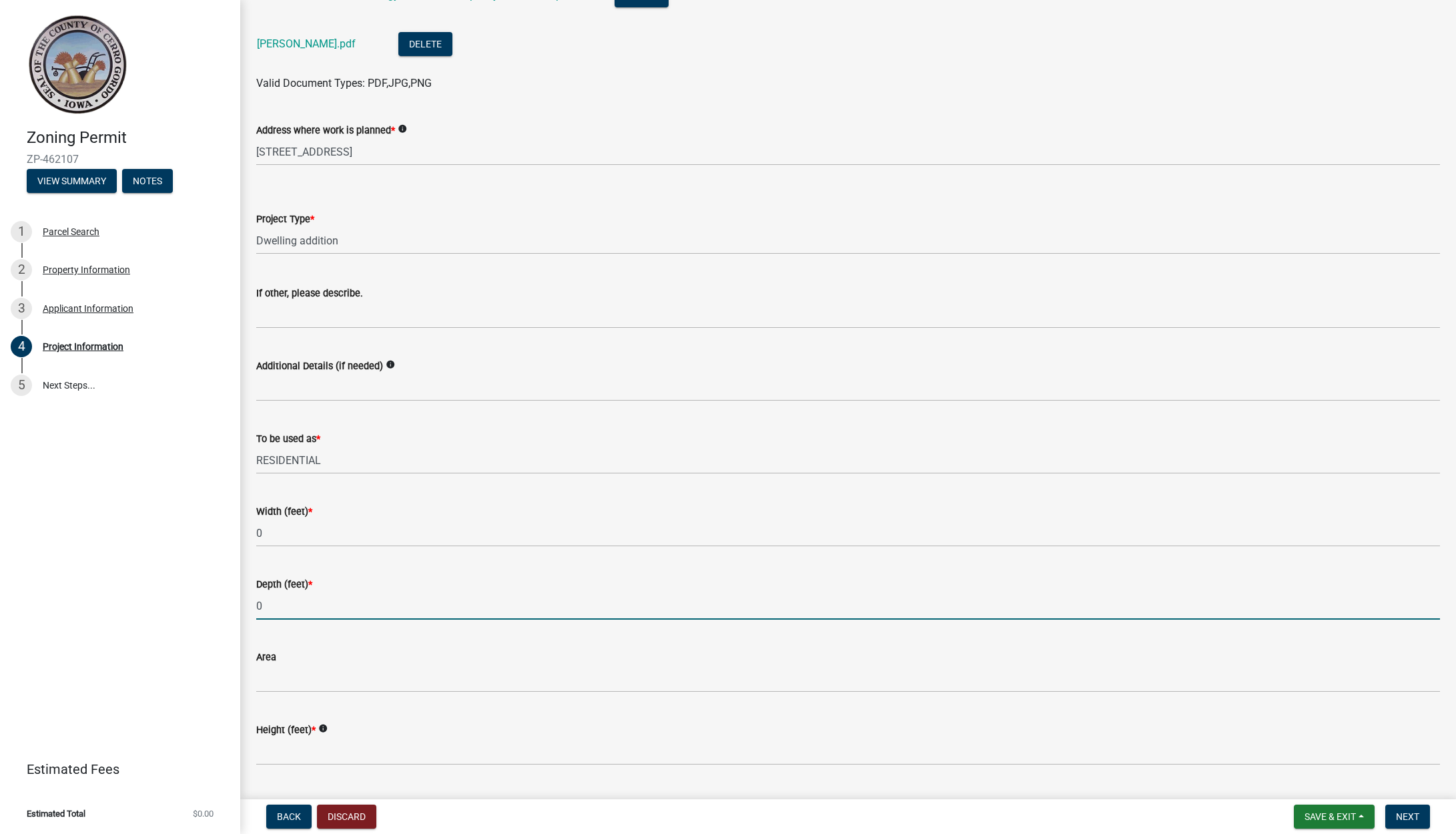
type input "0"
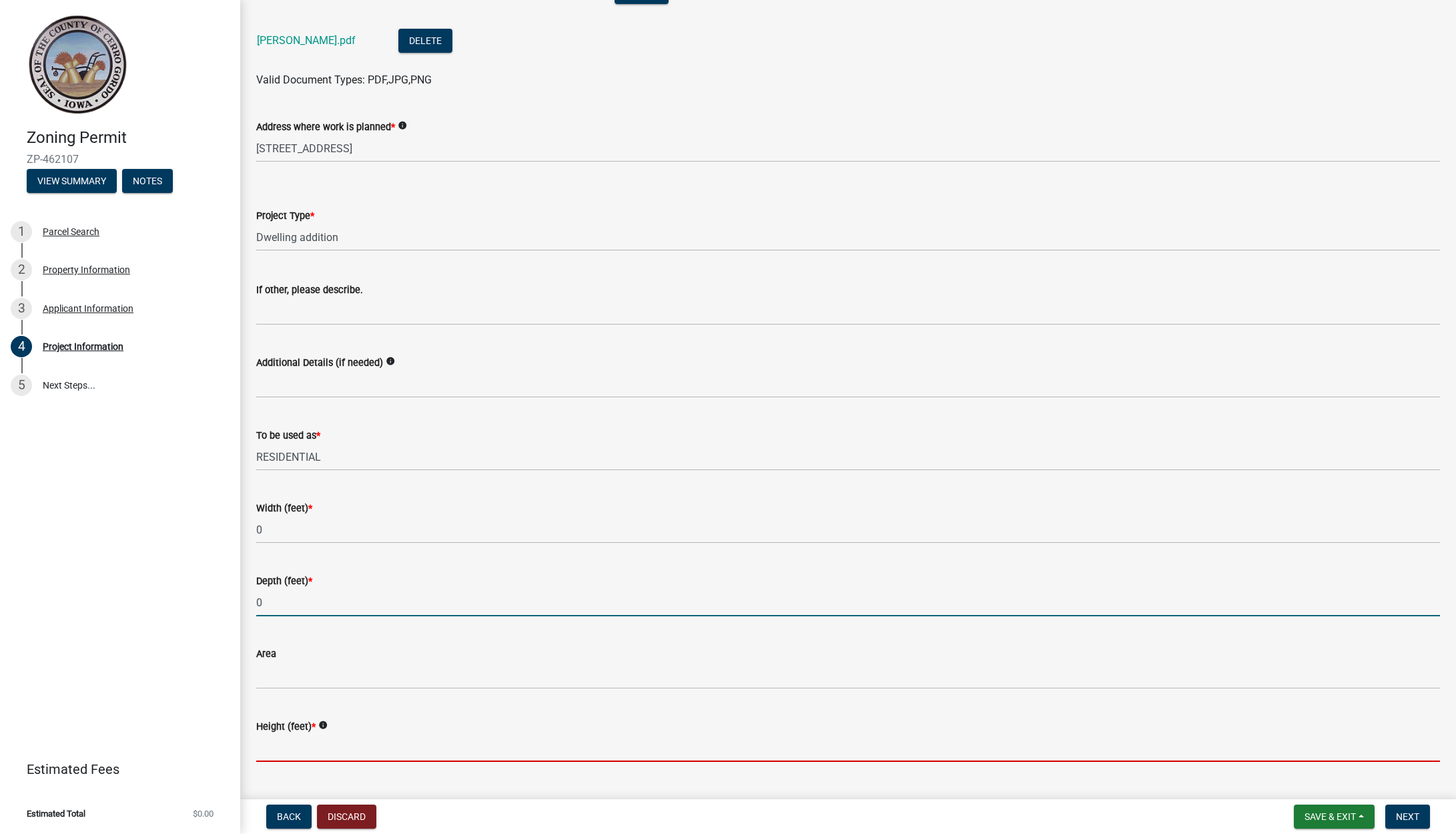
click at [349, 740] on input "Height (feet) *" at bounding box center [848, 748] width 1184 height 28
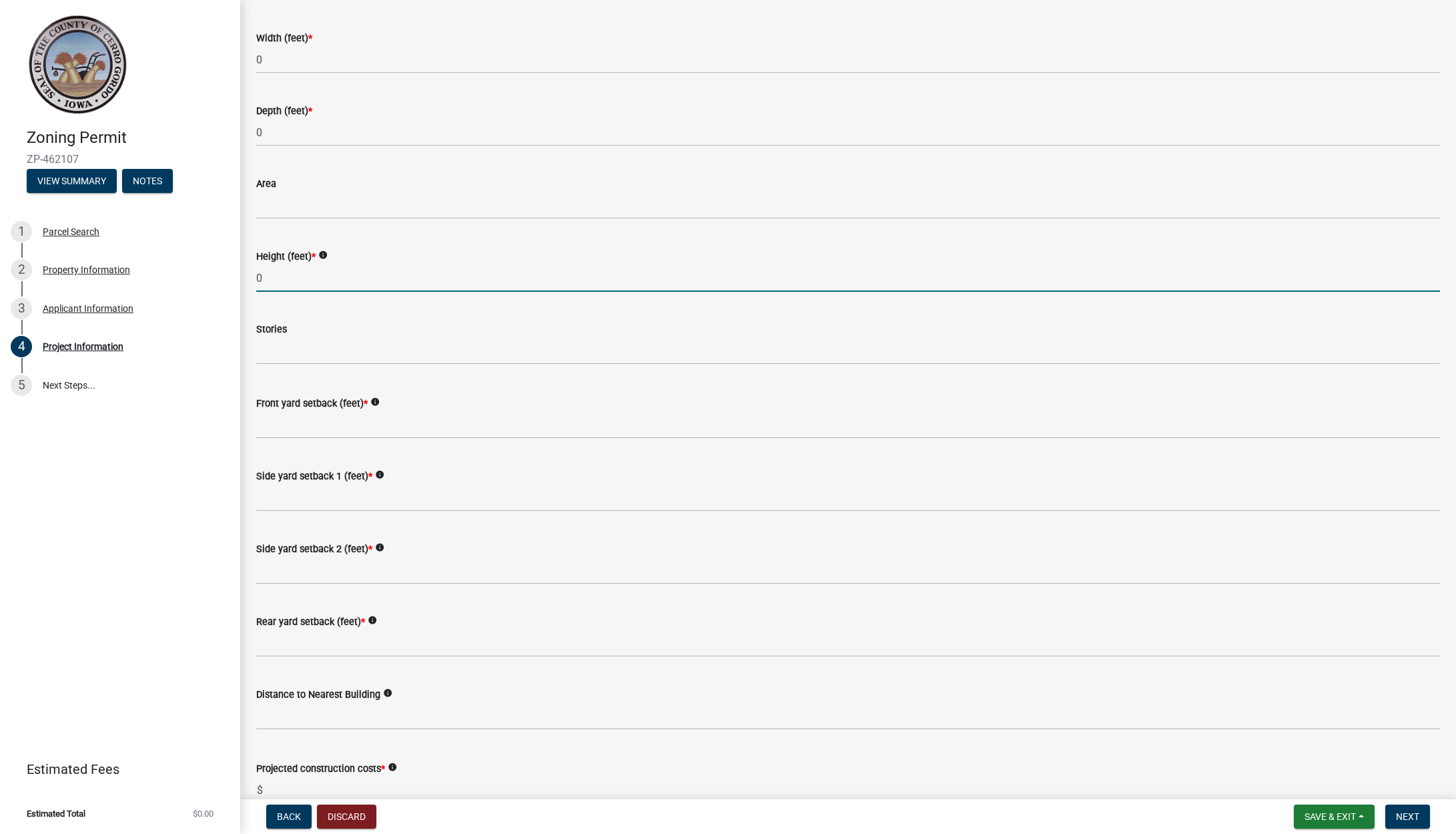
scroll to position [1023, 0]
type input "0"
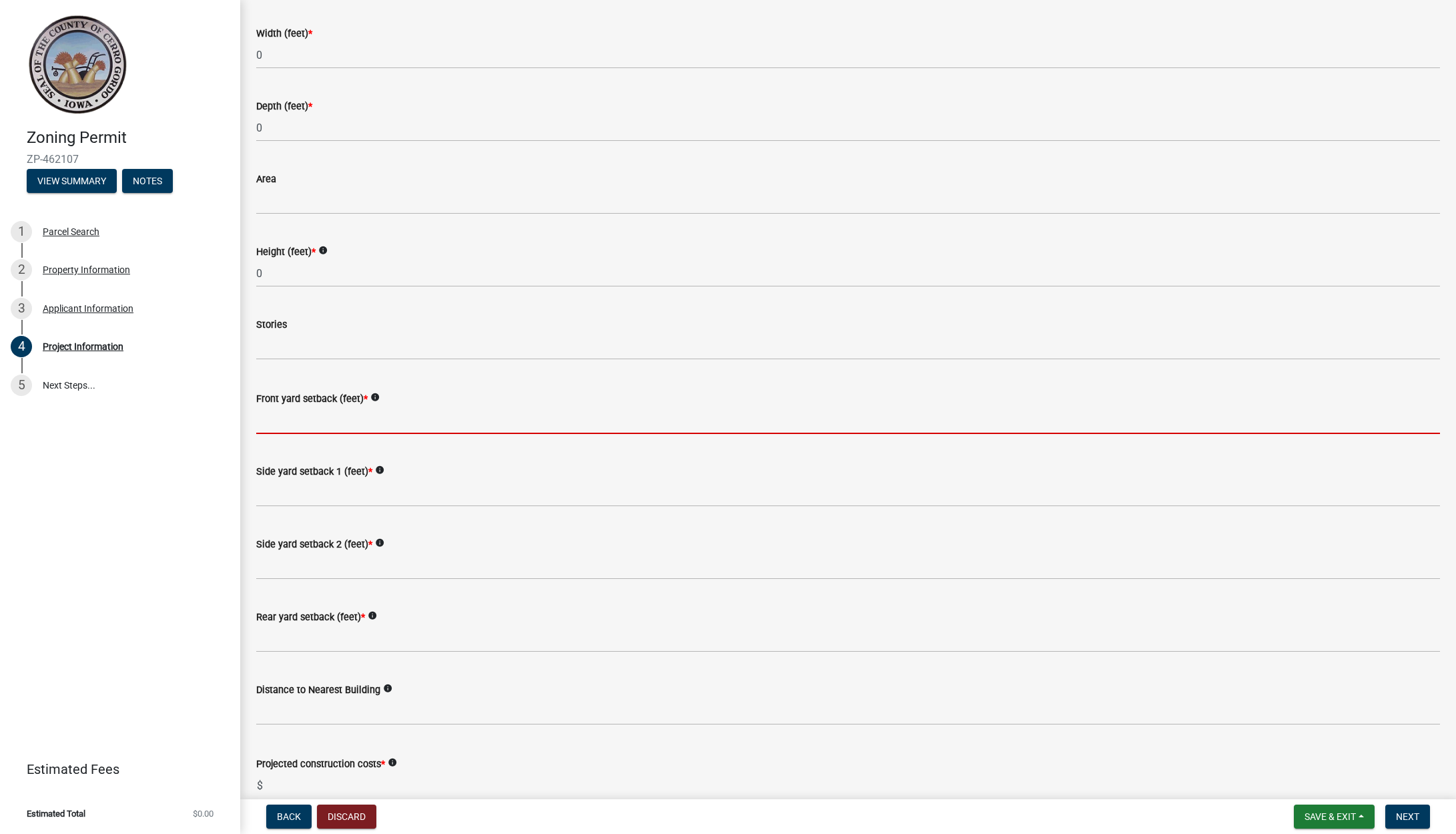
click at [363, 424] on input "Front yard setback (feet) *" at bounding box center [848, 420] width 1184 height 28
type input "0"
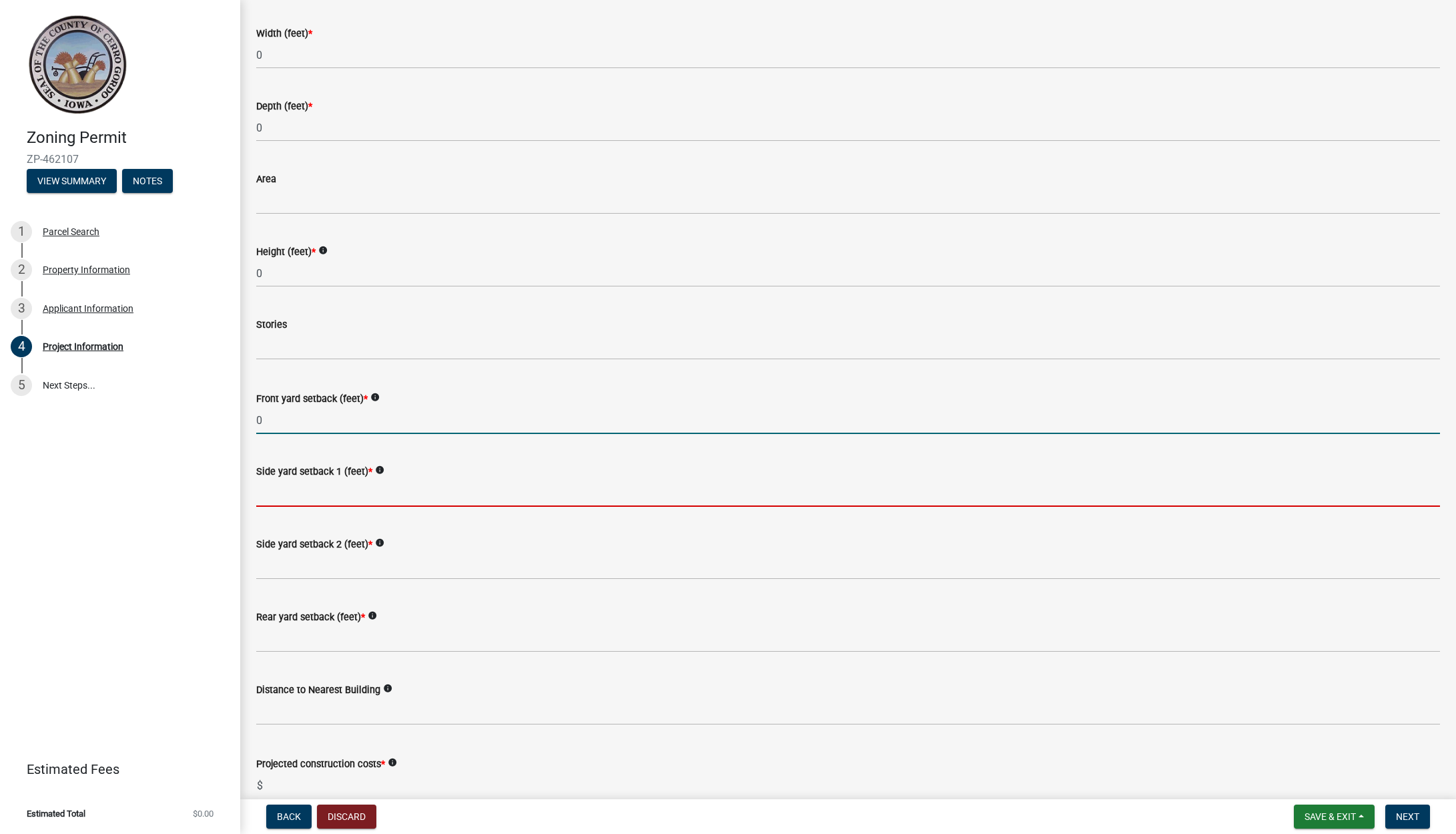
scroll to position [1026, 0]
click at [371, 500] on input "Side yard setback 1 (feet) *" at bounding box center [848, 490] width 1184 height 28
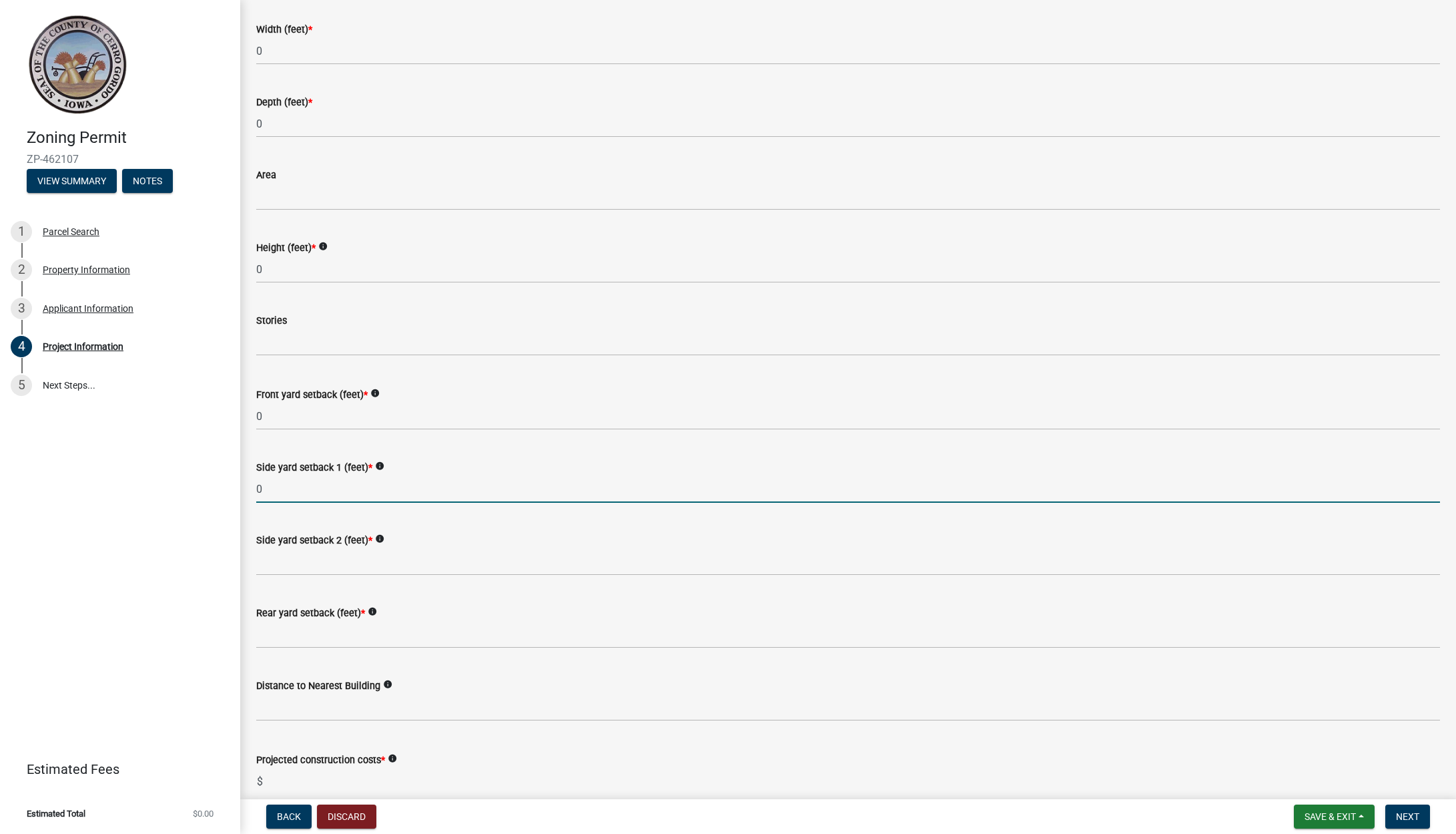
type input "0"
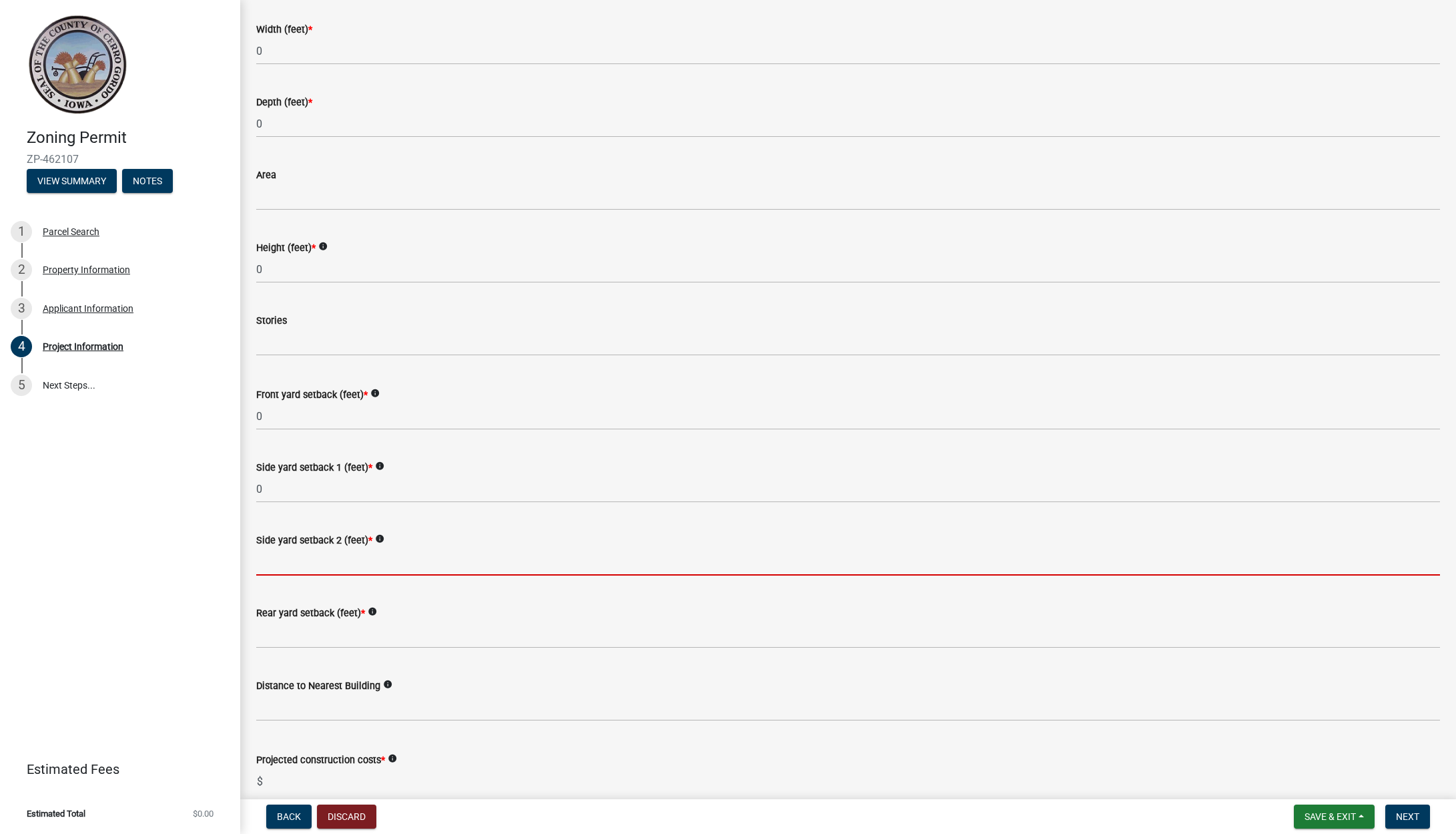
click at [368, 555] on input "Side yard setback 2 (feet) *" at bounding box center [848, 562] width 1184 height 28
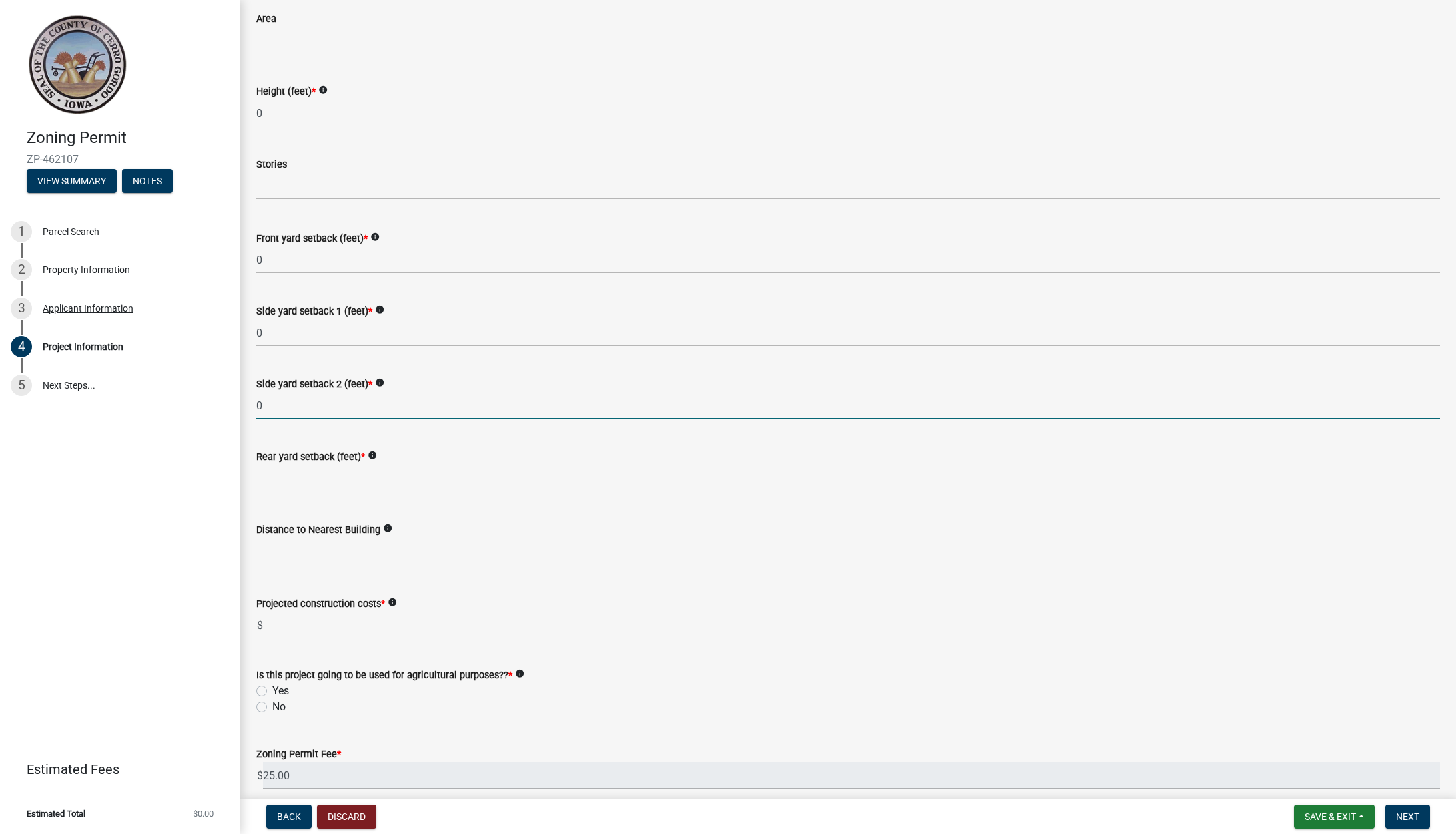
scroll to position [1214, 0]
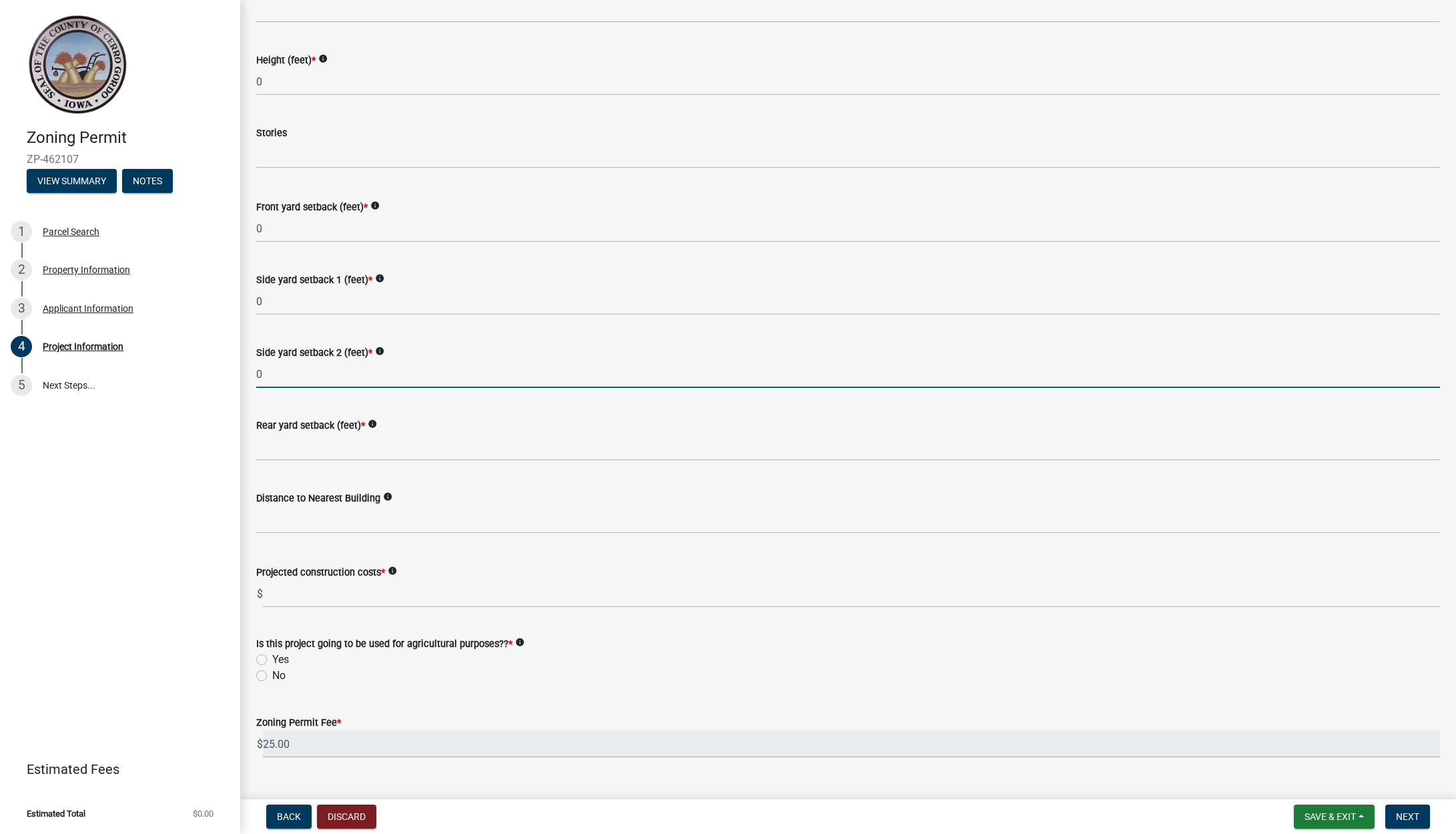
type input "0"
click at [294, 444] on input "Rear yard setback (feet) *" at bounding box center [848, 446] width 1184 height 28
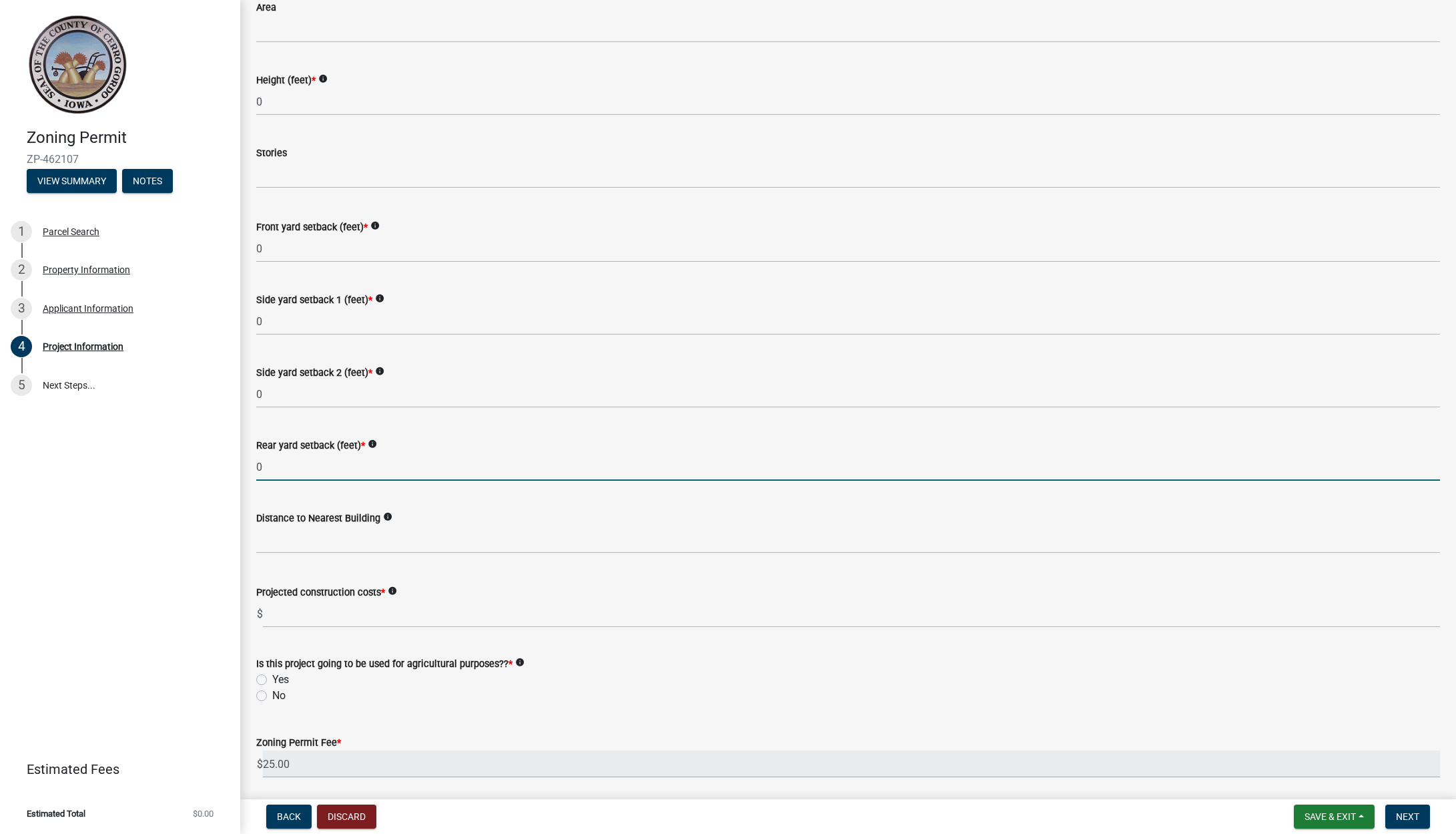
scroll to position [1187, 0]
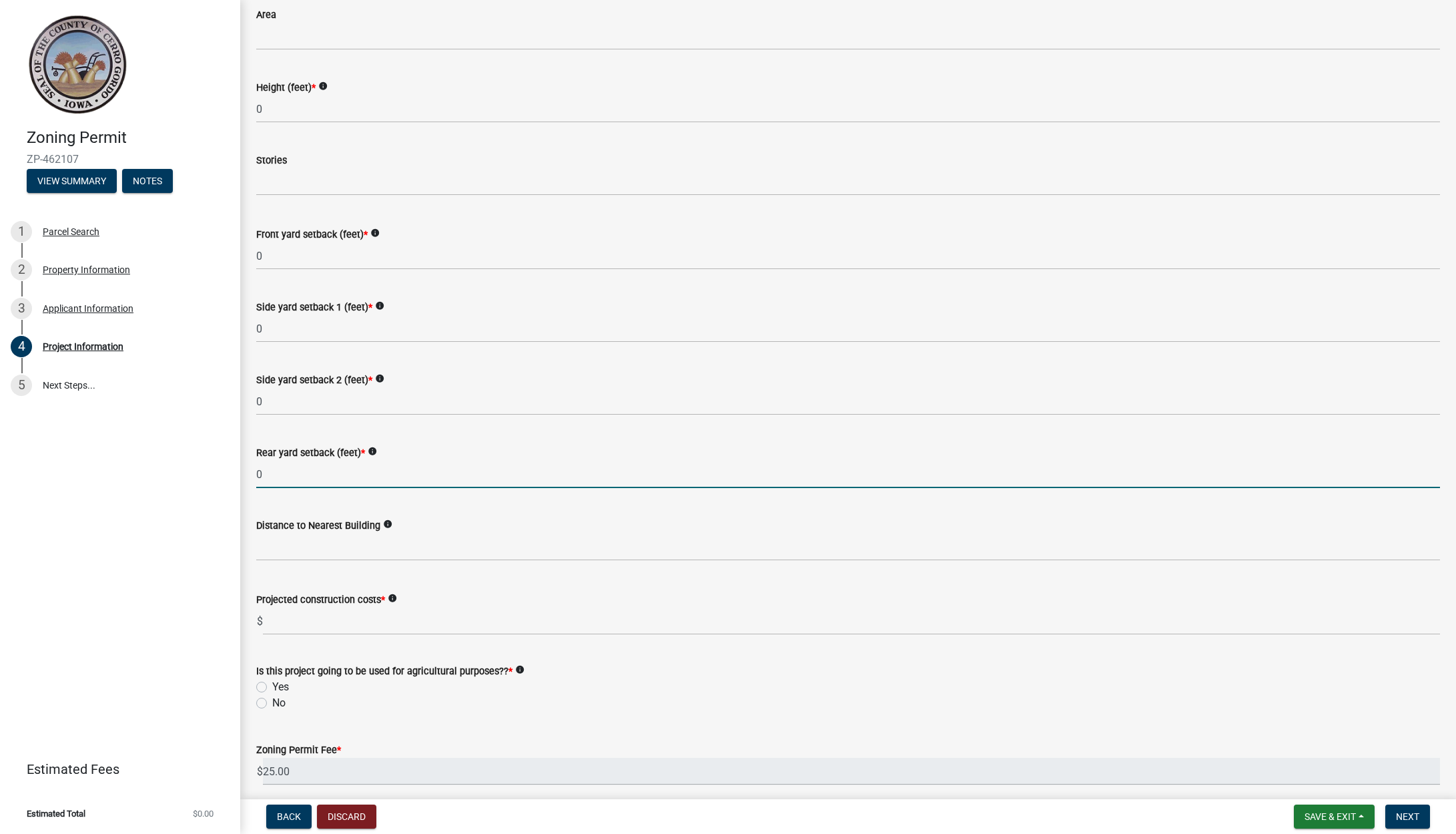
type input "0"
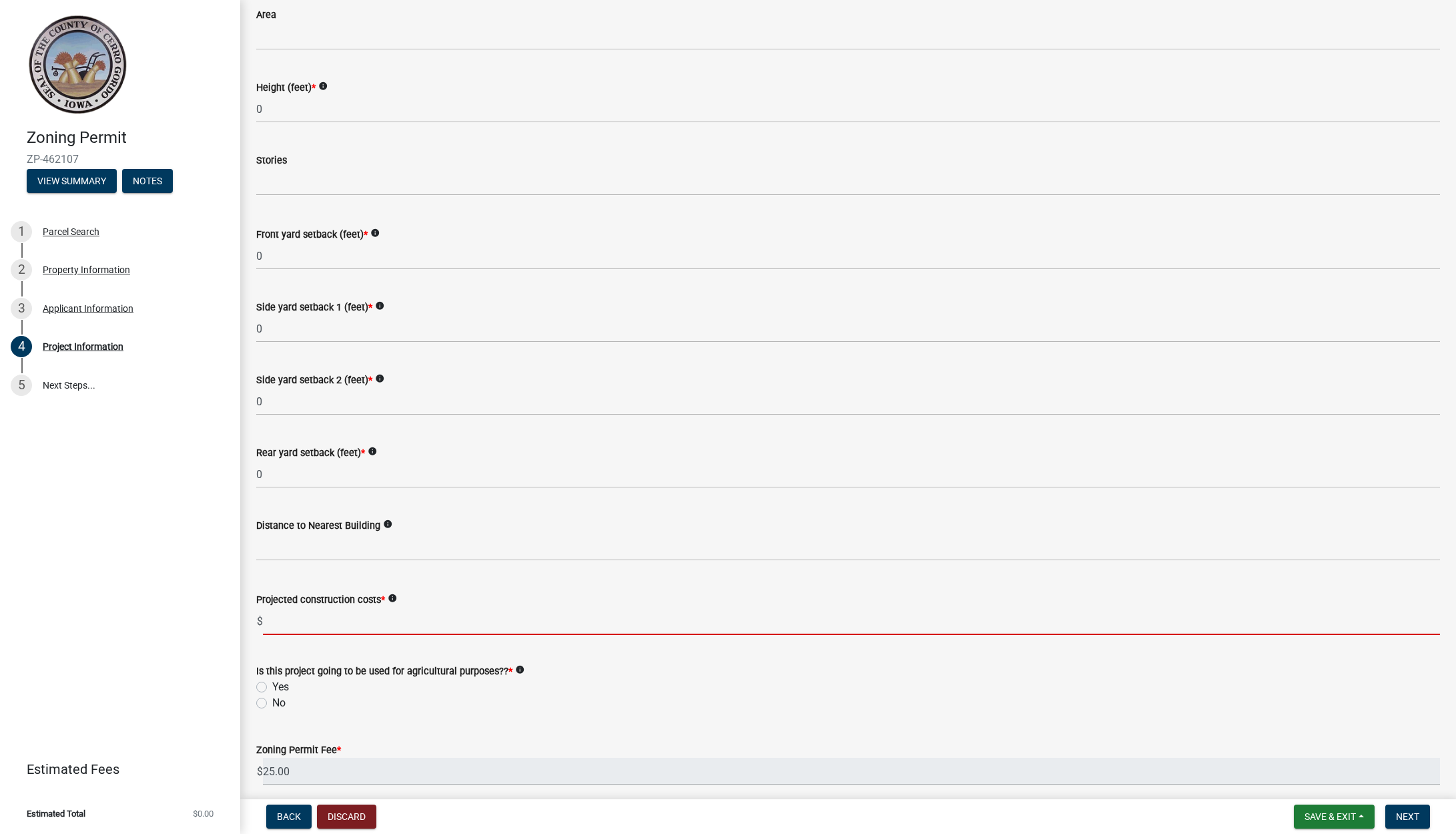
click at [315, 629] on input "text" at bounding box center [851, 621] width 1177 height 28
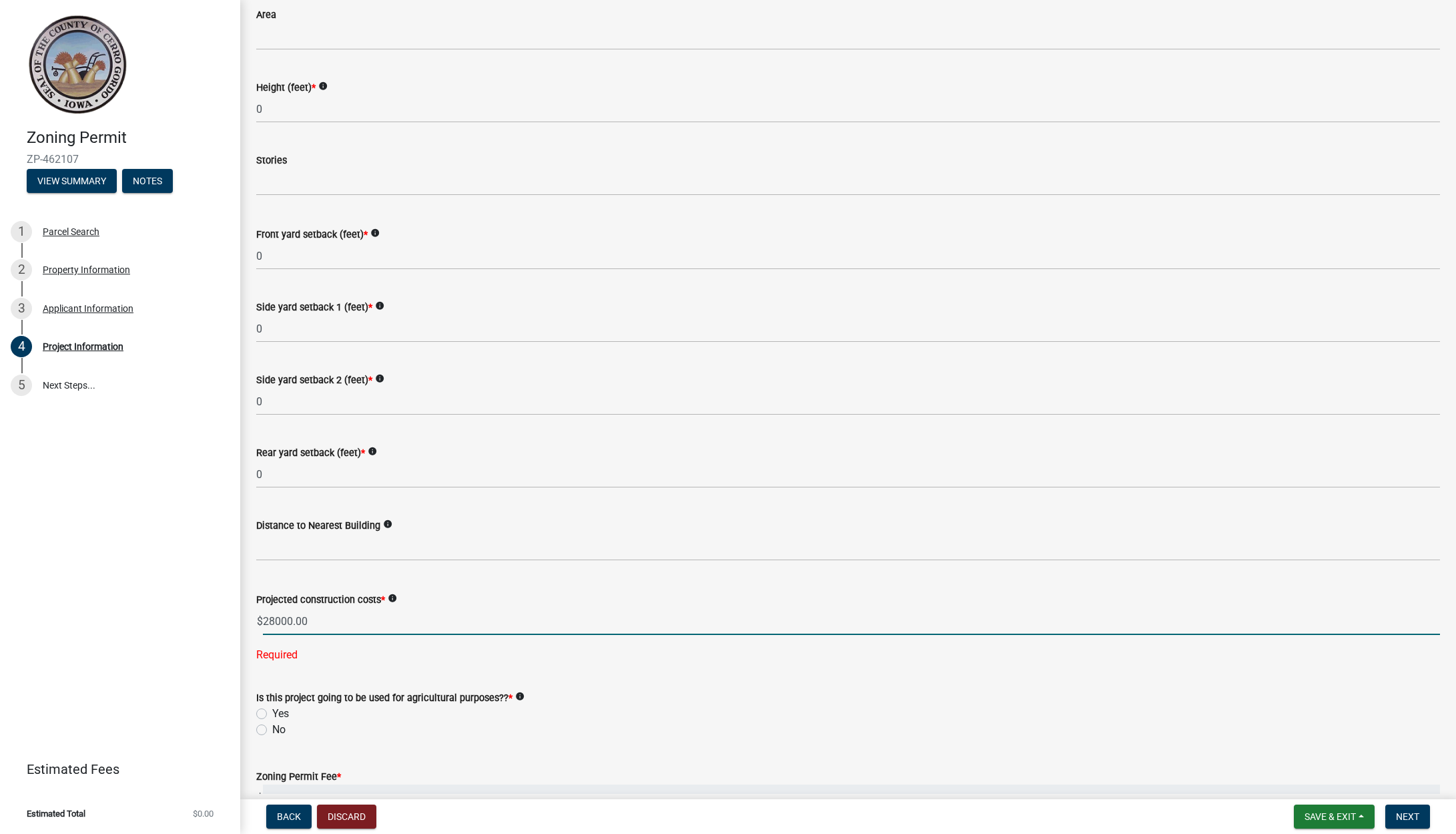
type input "28000"
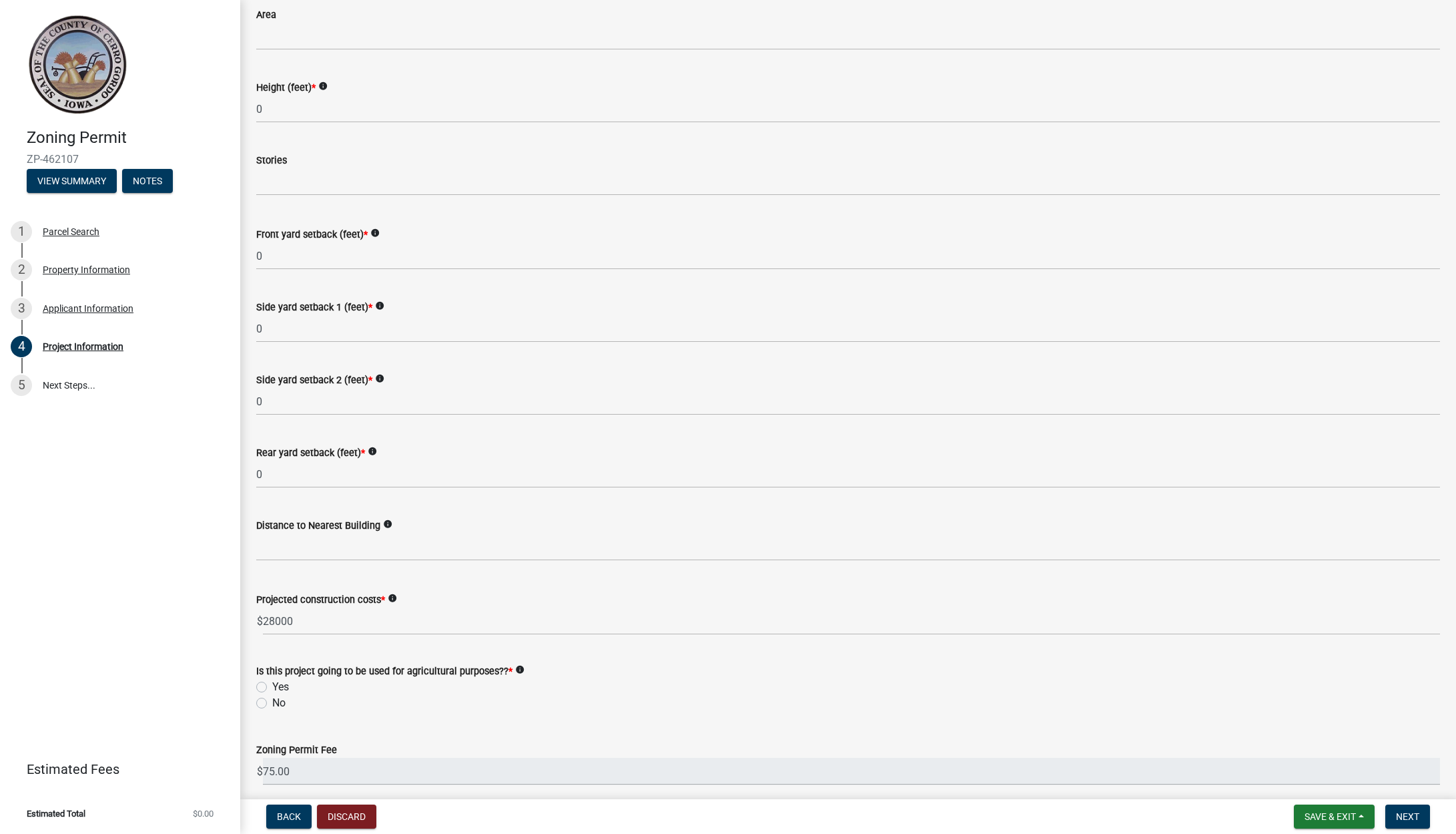
click at [272, 704] on label "No" at bounding box center [279, 702] width 13 height 16
click at [272, 704] on input "No" at bounding box center [276, 699] width 8 height 8
radio input "true"
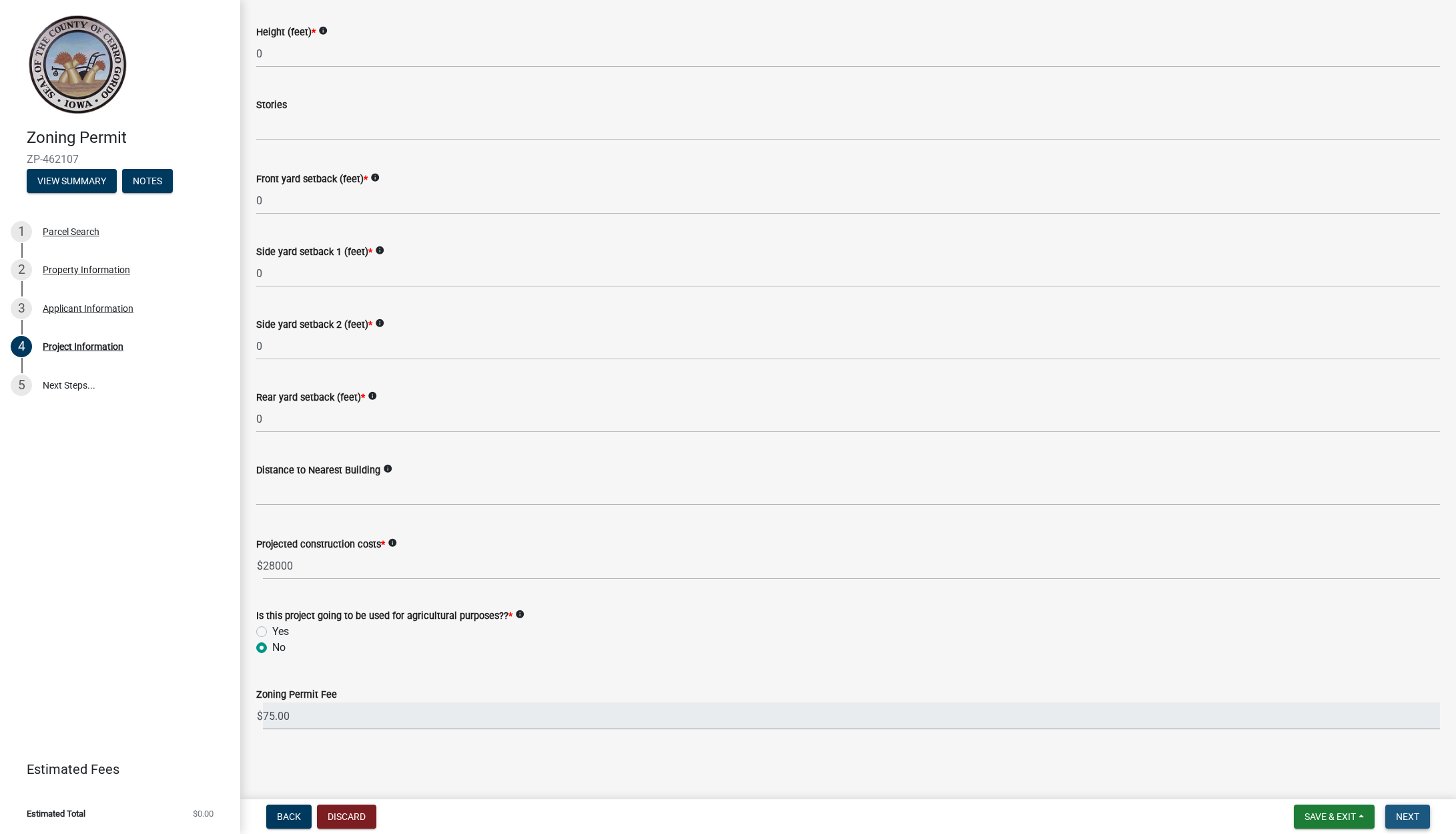
drag, startPoint x: 1421, startPoint y: 819, endPoint x: 1399, endPoint y: 823, distance: 22.4
click at [1421, 819] on button "Next" at bounding box center [1407, 816] width 45 height 24
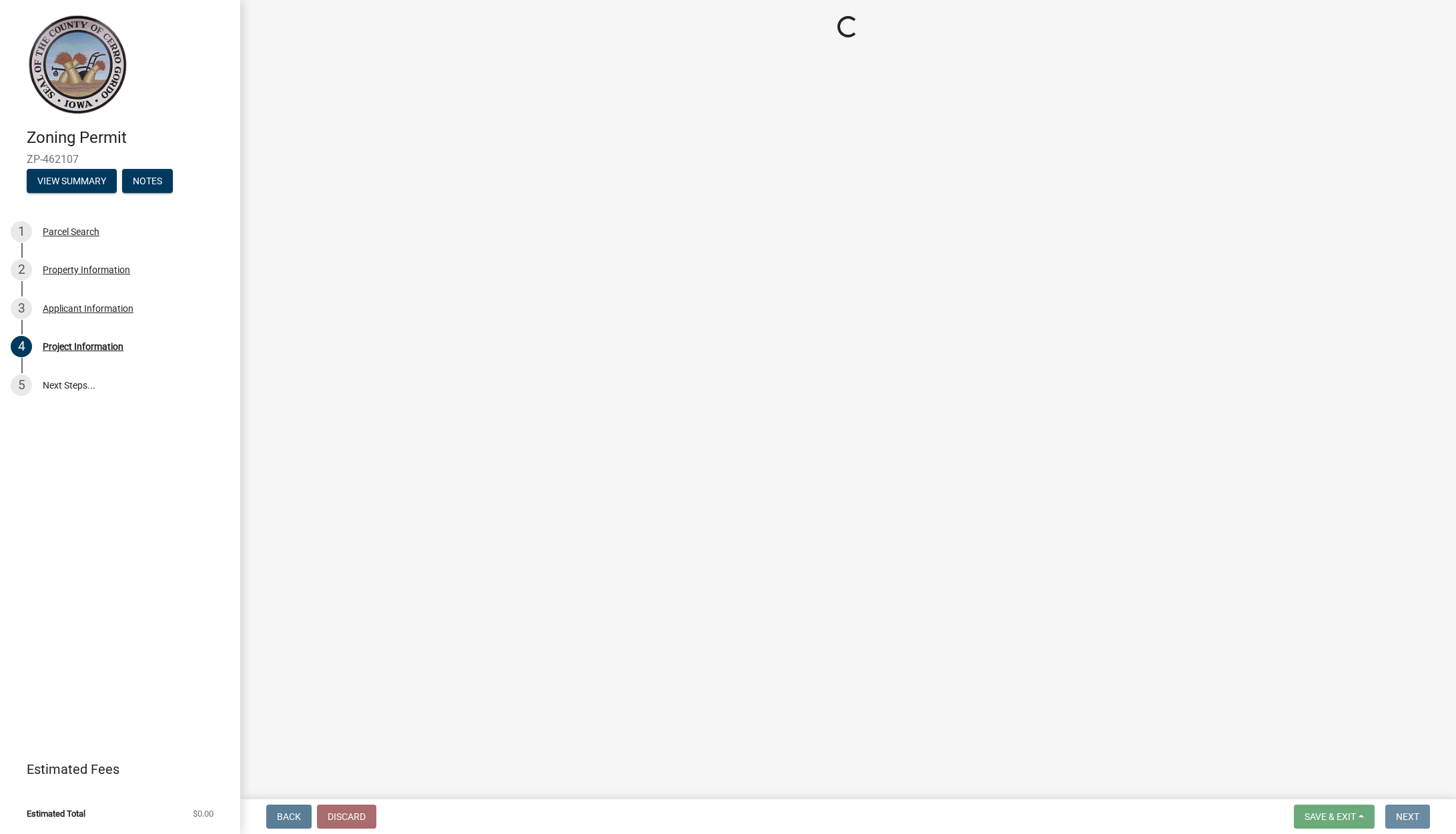
scroll to position [0, 0]
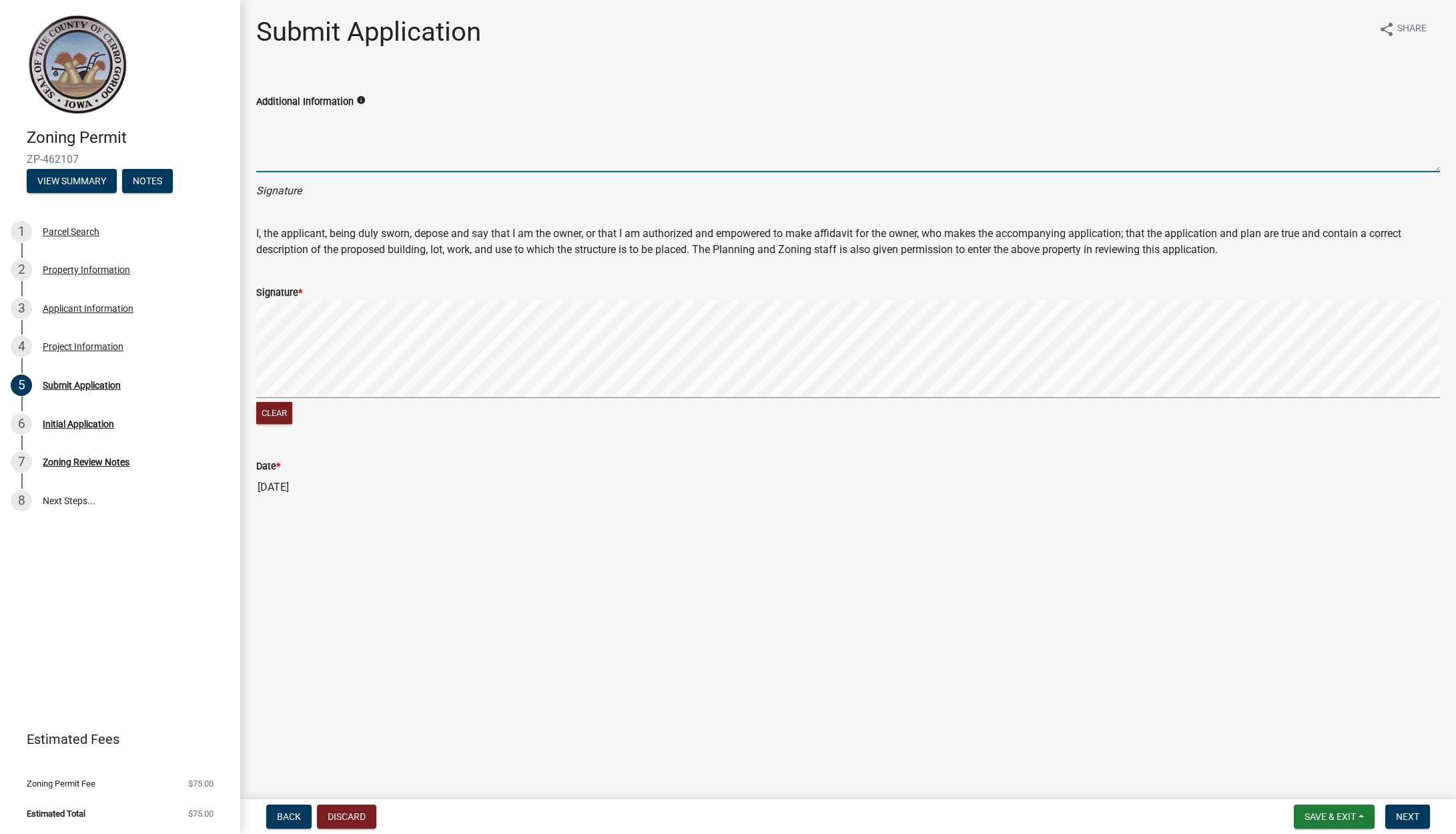
click at [406, 157] on textarea "Additional Information" at bounding box center [848, 141] width 1184 height 63
type textarea "[PERSON_NAME]"
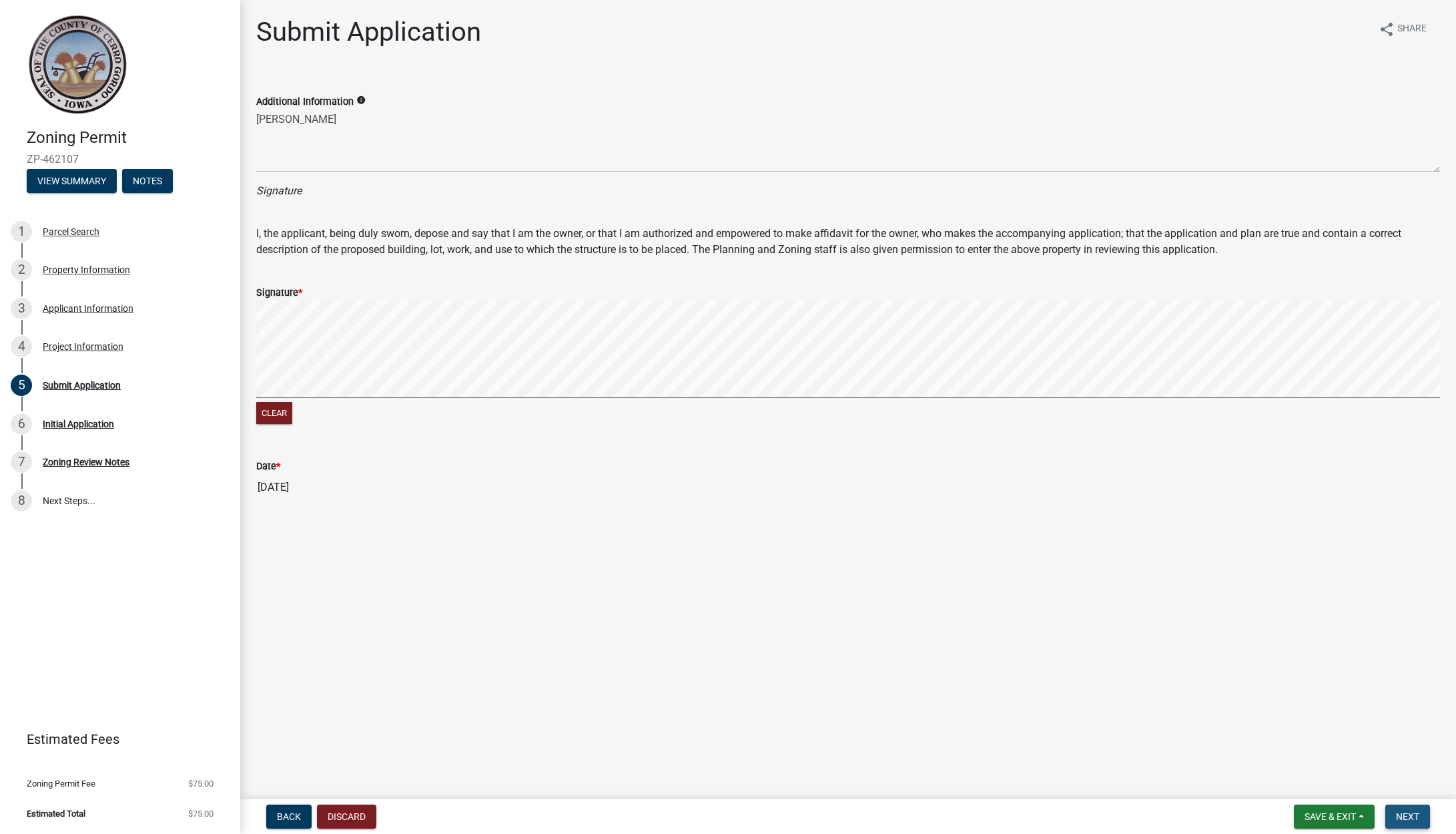
click at [1397, 813] on span "Next" at bounding box center [1407, 816] width 23 height 11
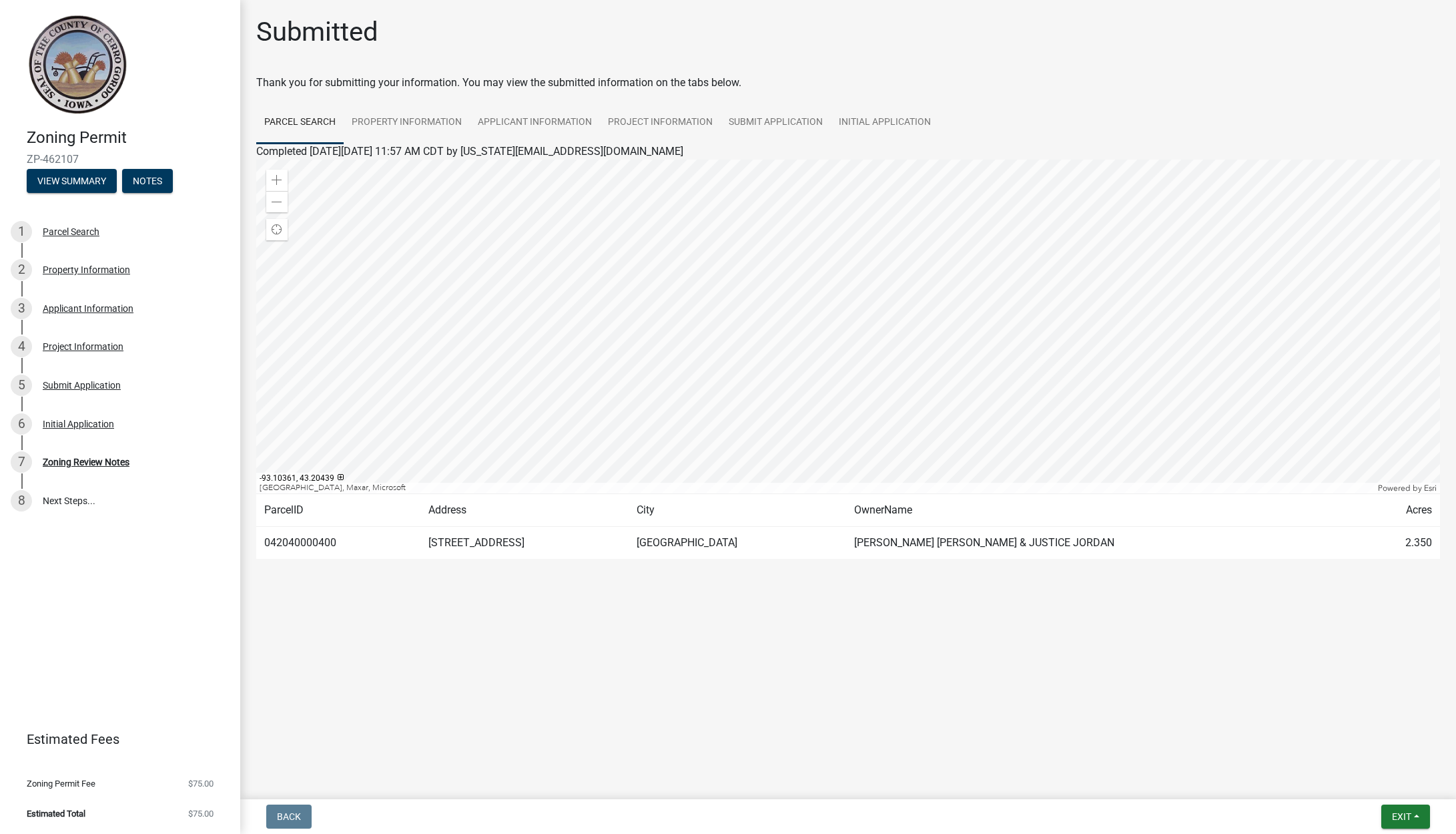
click at [984, 640] on main "Submitted Thank you for submitting your information. You may view the submitted…" at bounding box center [848, 397] width 1216 height 794
click at [772, 622] on main "Submitted Thank you for submitting your information. You may view the submitted…" at bounding box center [848, 397] width 1216 height 794
drag, startPoint x: 714, startPoint y: 619, endPoint x: 685, endPoint y: 615, distance: 29.3
click at [706, 618] on main "Submitted Thank you for submitting your information. You may view the submitted…" at bounding box center [848, 397] width 1216 height 794
